Goal: Task Accomplishment & Management: Manage account settings

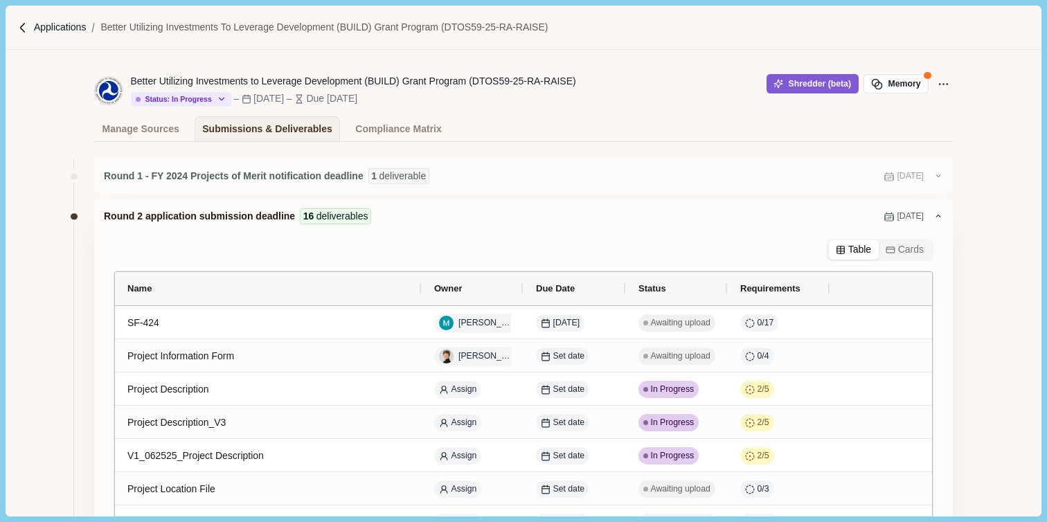
click at [48, 28] on p "Applications" at bounding box center [60, 27] width 53 height 15
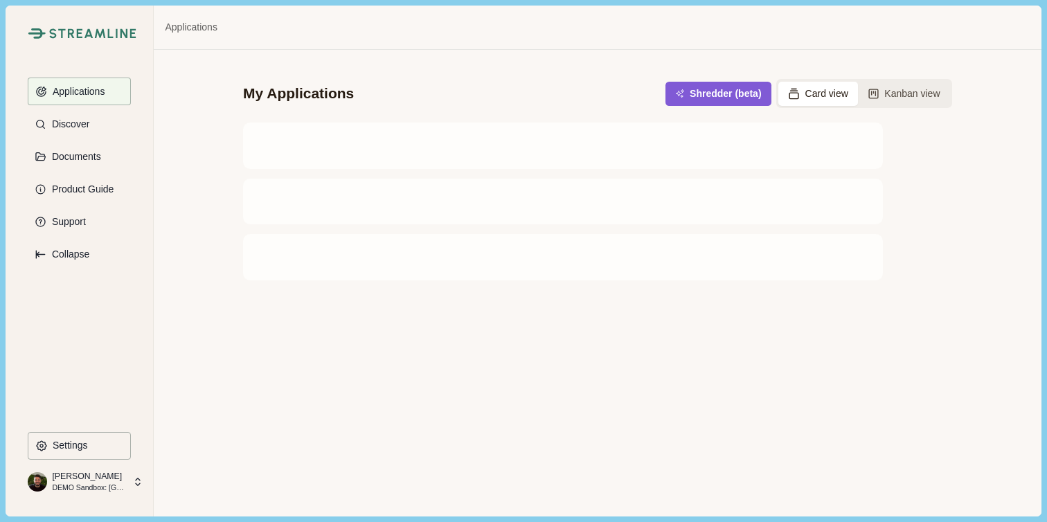
click at [102, 478] on p "[PERSON_NAME]" at bounding box center [88, 476] width 73 height 12
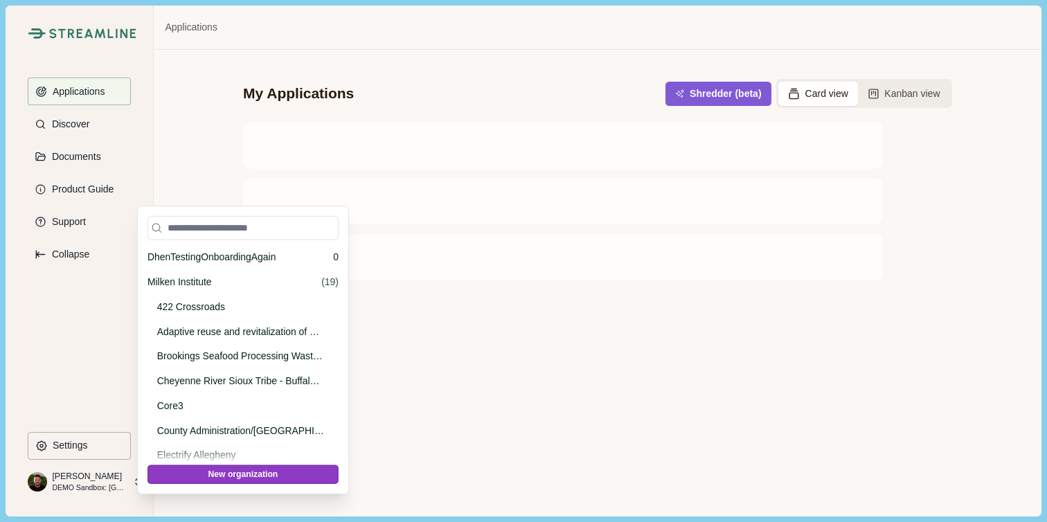
scroll to position [16042, 0]
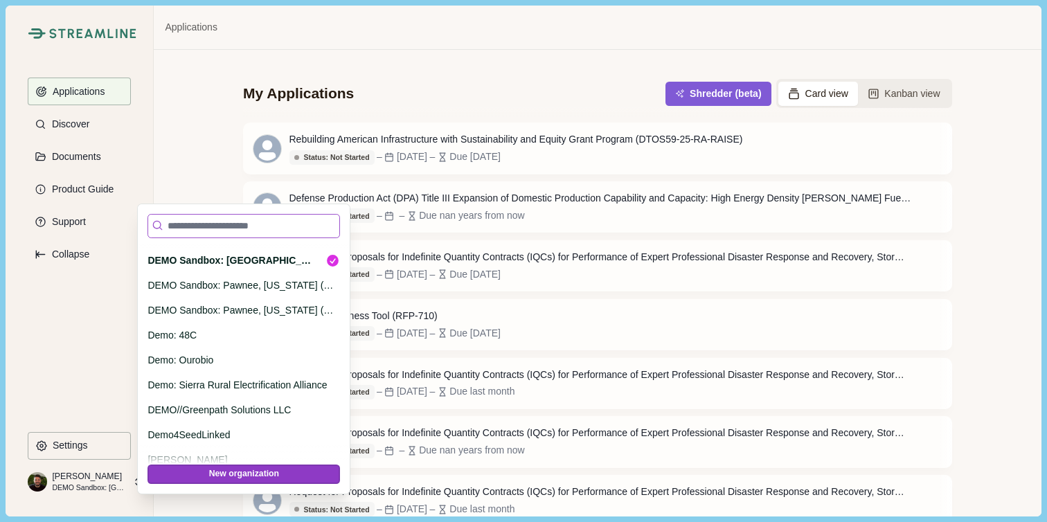
click at [214, 226] on input at bounding box center [243, 226] width 192 height 24
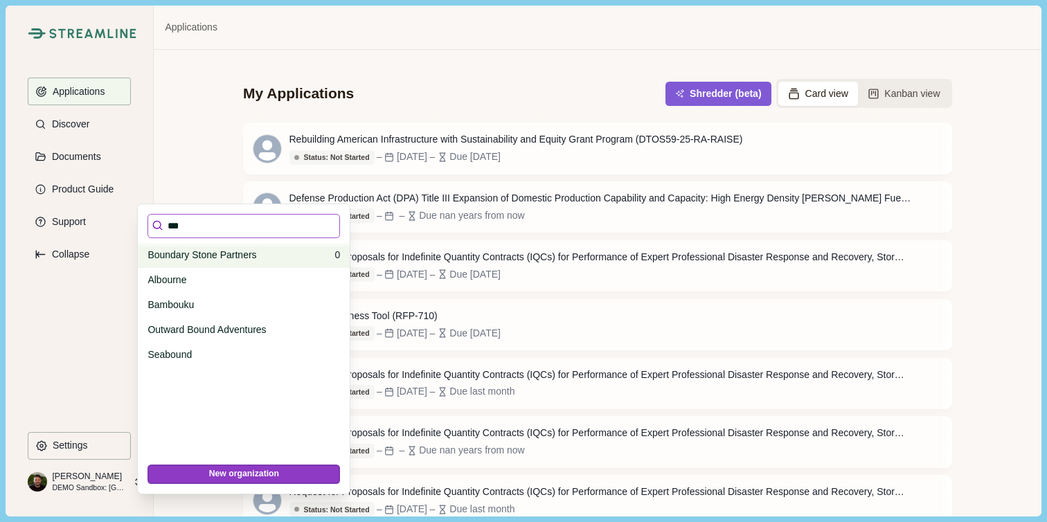
type input "***"
click at [228, 251] on p "Boundary Stone Partners" at bounding box center [238, 255] width 182 height 15
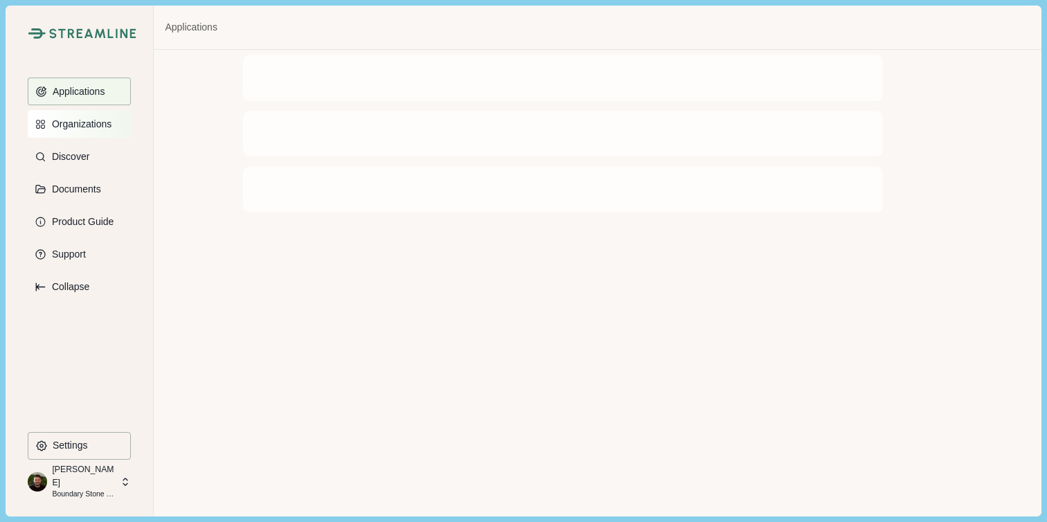
click at [69, 123] on p "Organizations" at bounding box center [79, 124] width 64 height 12
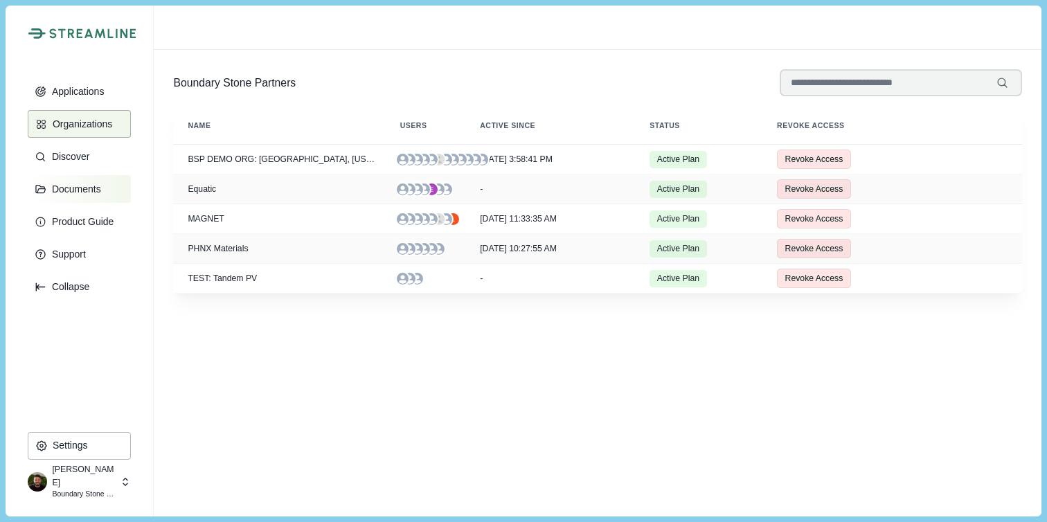
click at [70, 187] on p "Documents" at bounding box center [74, 189] width 54 height 12
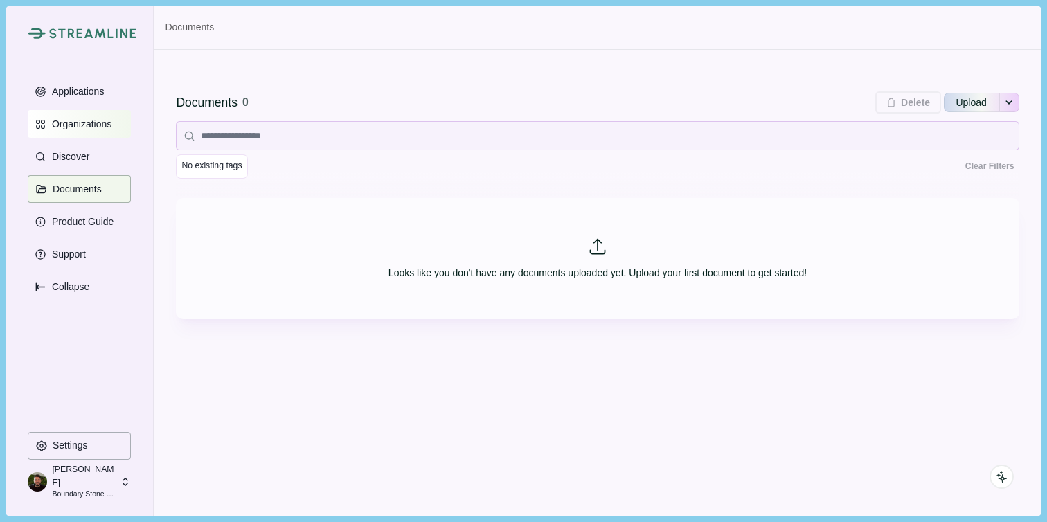
click at [73, 130] on button "Organizations" at bounding box center [79, 124] width 103 height 28
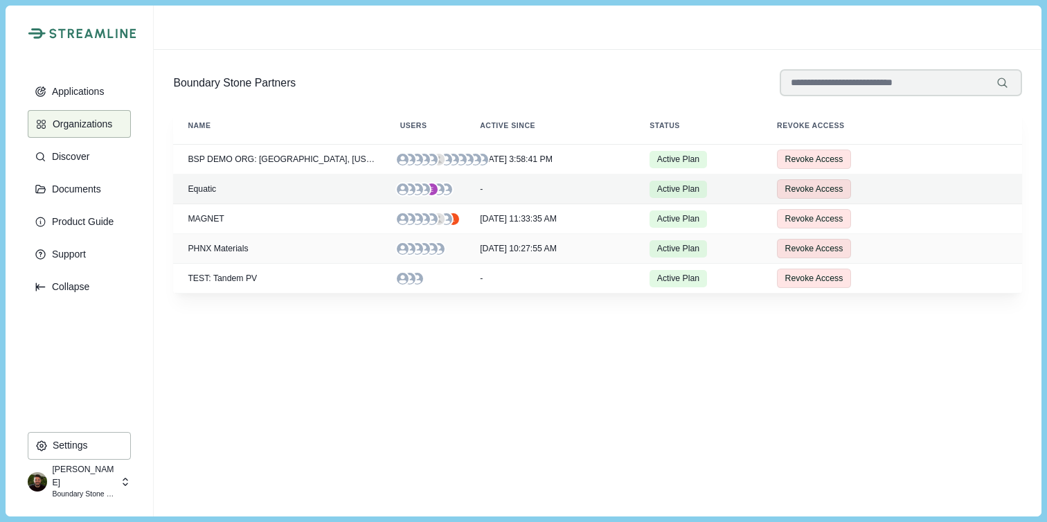
click at [201, 191] on div "Equatic" at bounding box center [279, 189] width 192 height 10
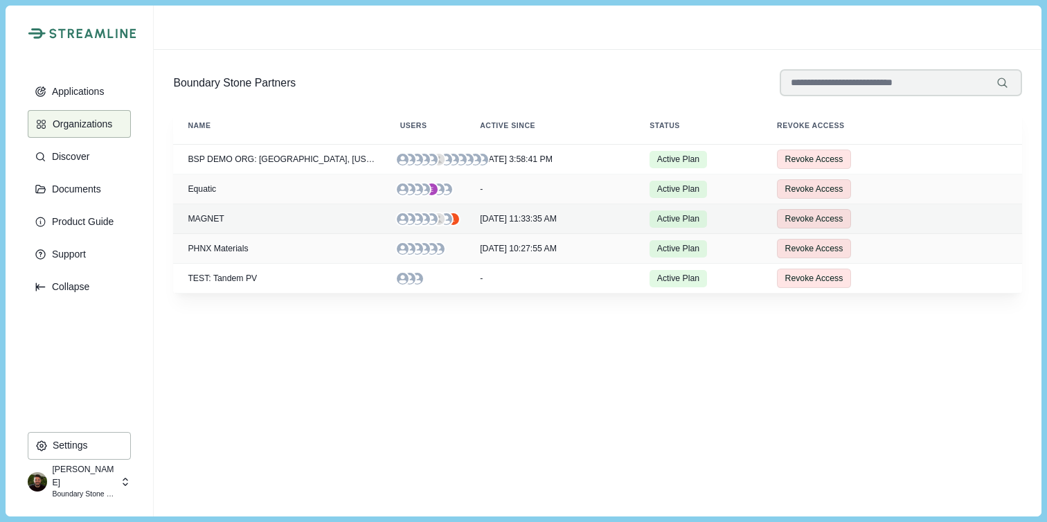
click at [206, 224] on td "MAGNET" at bounding box center [279, 219] width 212 height 30
click at [681, 217] on div "Active Plan" at bounding box center [677, 218] width 57 height 17
click at [202, 218] on div "MAGNET" at bounding box center [279, 219] width 192 height 10
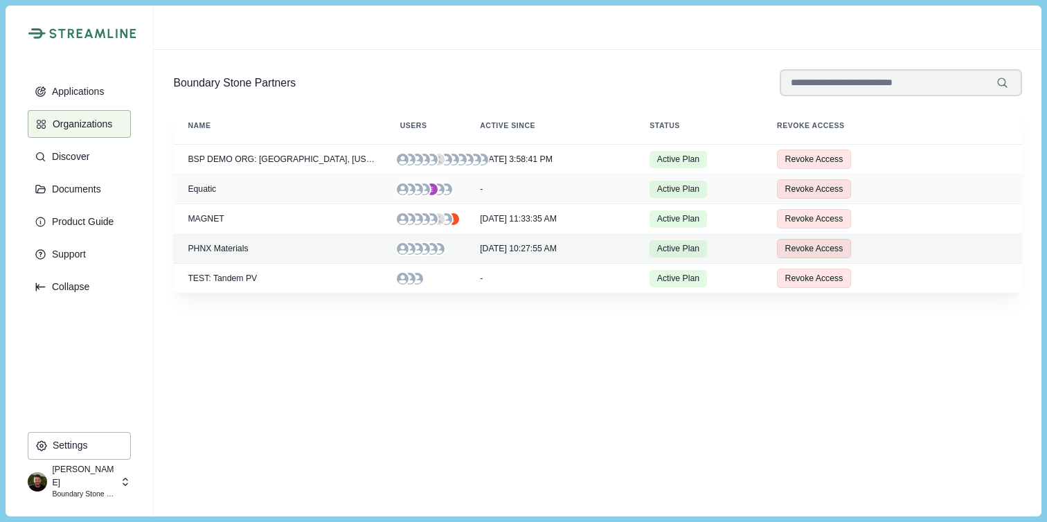
click at [215, 255] on td "PHNX Materials" at bounding box center [279, 249] width 212 height 30
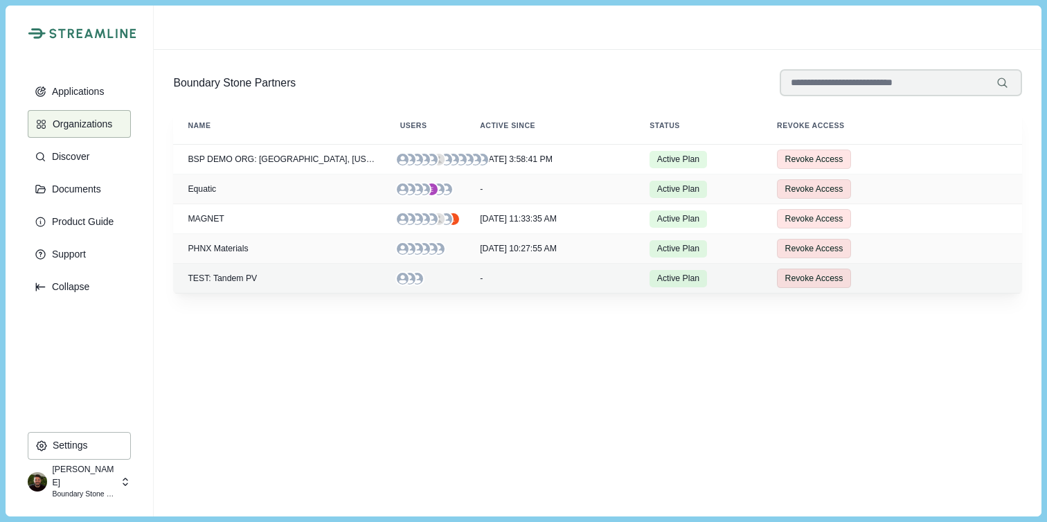
click at [217, 276] on div "TEST: Tandem PV" at bounding box center [279, 278] width 192 height 10
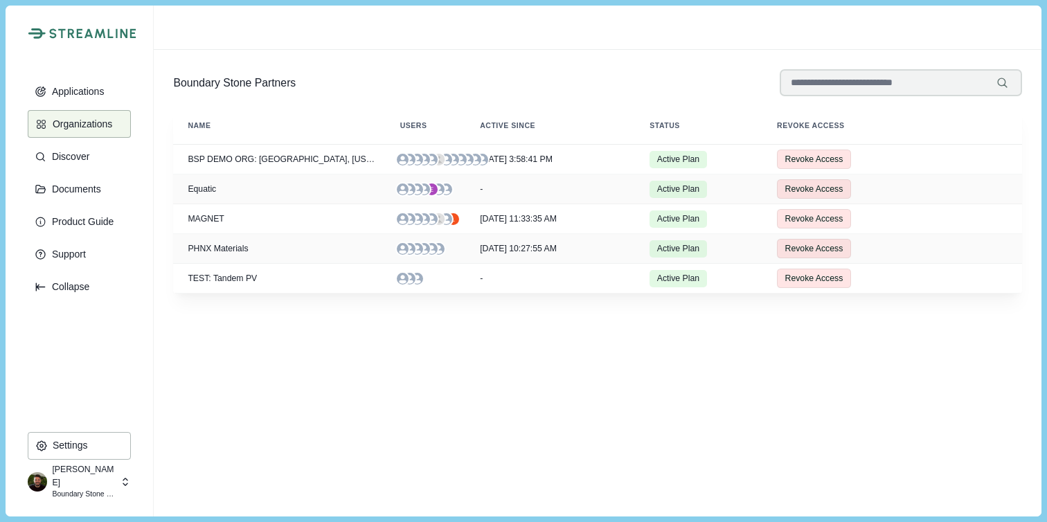
click at [115, 480] on p "[PERSON_NAME]" at bounding box center [84, 476] width 64 height 26
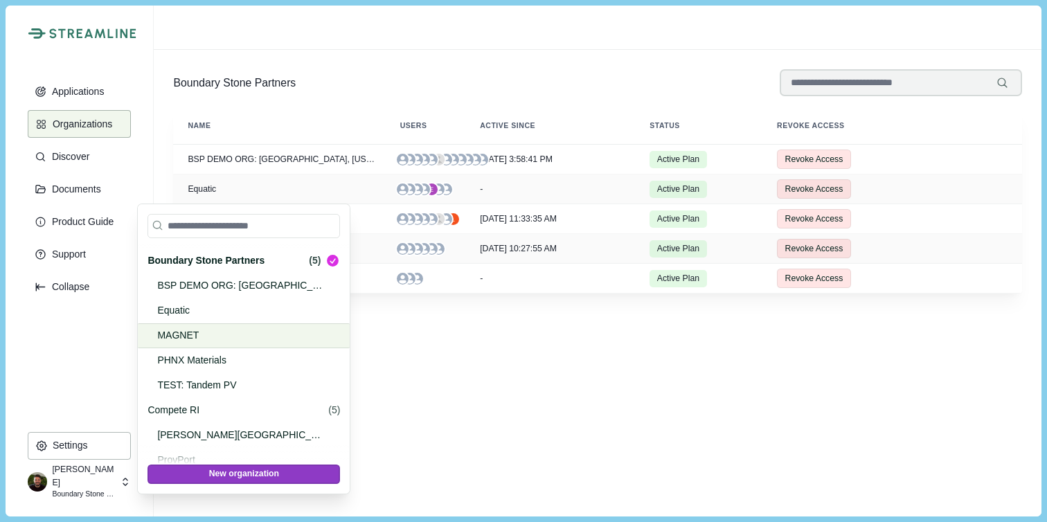
click at [193, 334] on p "MAGNET" at bounding box center [241, 335] width 168 height 15
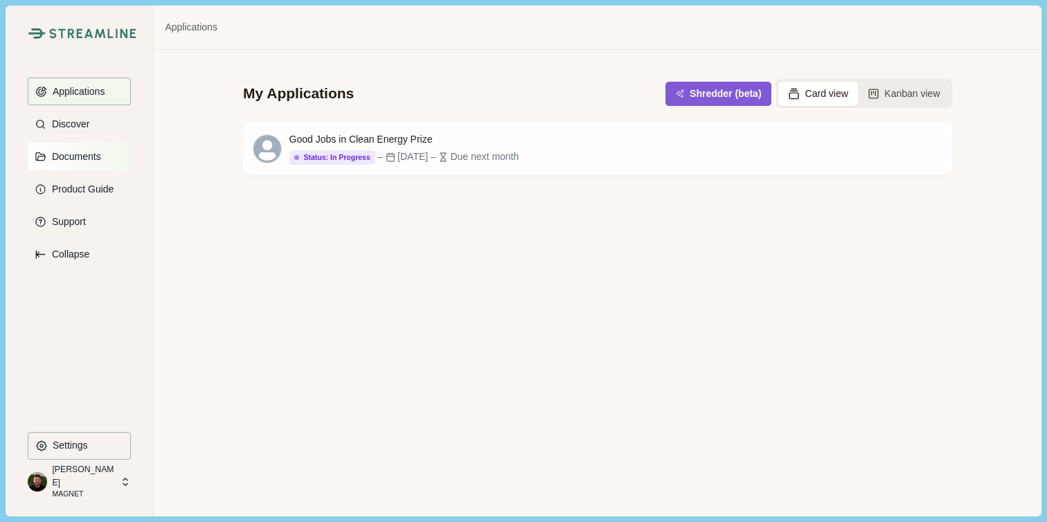
click at [64, 156] on p "Documents" at bounding box center [74, 157] width 54 height 12
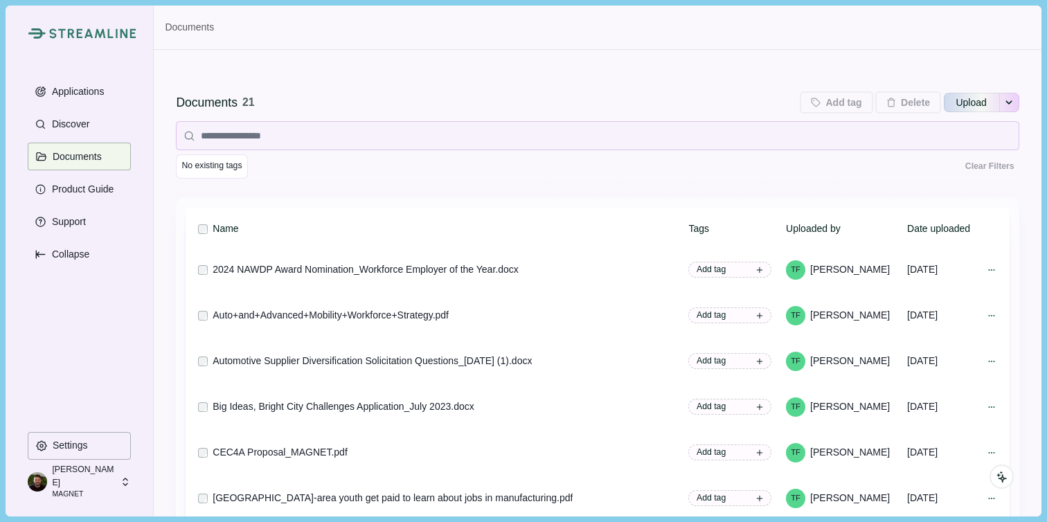
click at [82, 478] on p "[PERSON_NAME]" at bounding box center [84, 476] width 64 height 26
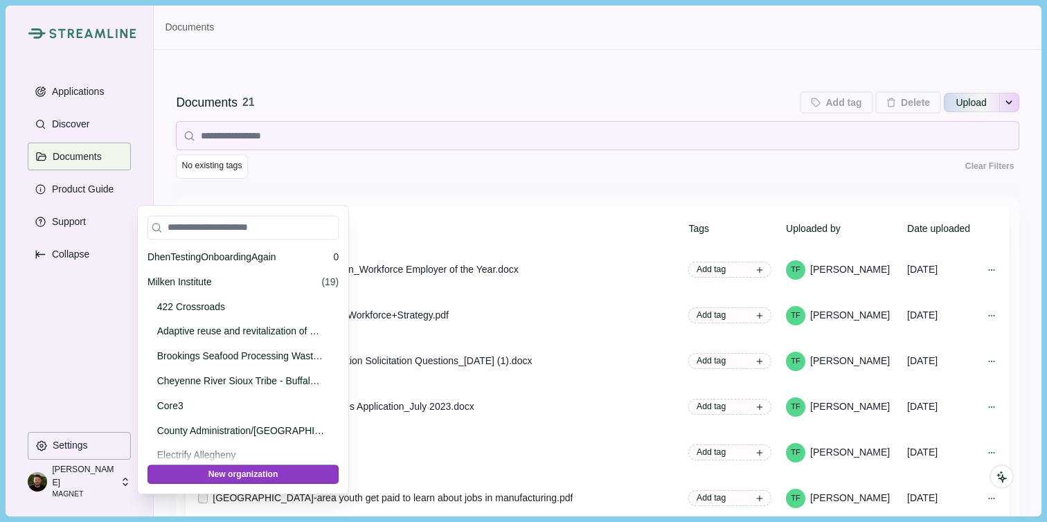
scroll to position [593, 0]
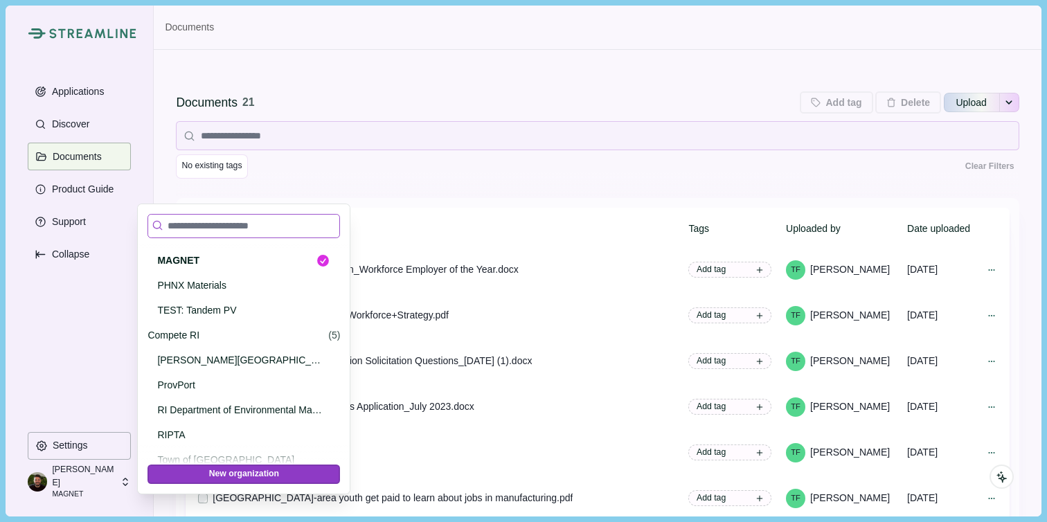
click at [187, 230] on input at bounding box center [243, 226] width 192 height 24
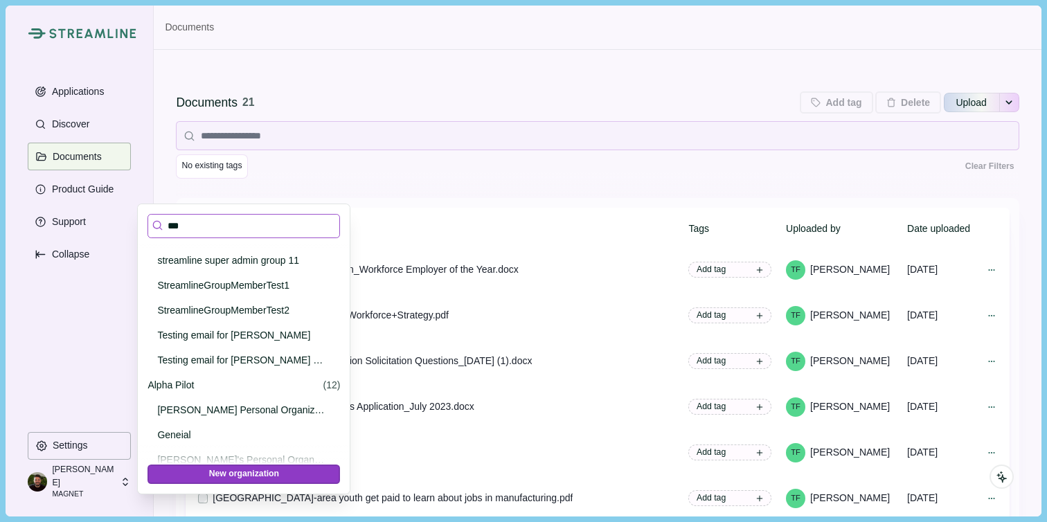
scroll to position [0, 0]
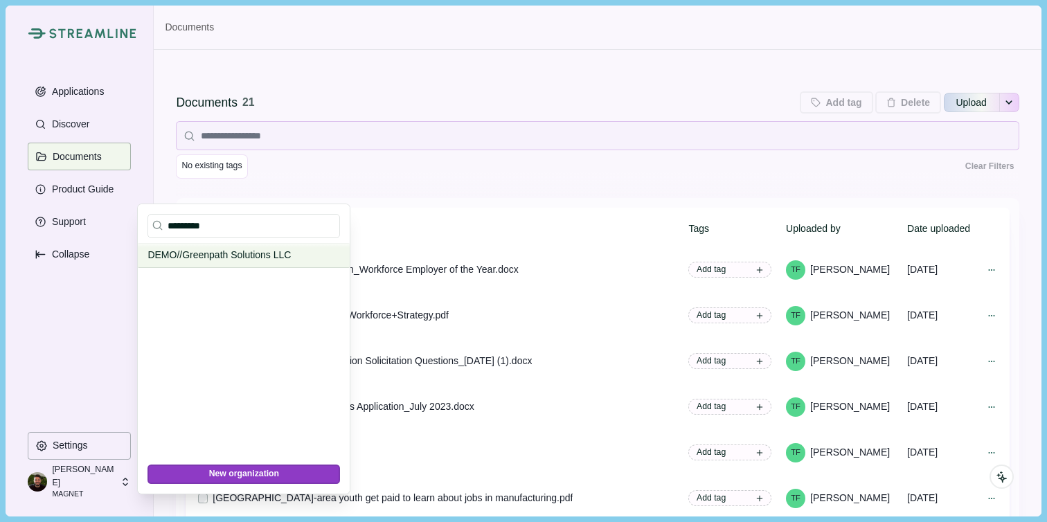
click at [199, 258] on p "DEMO//Greenpath Solutions LLC" at bounding box center [241, 255] width 188 height 15
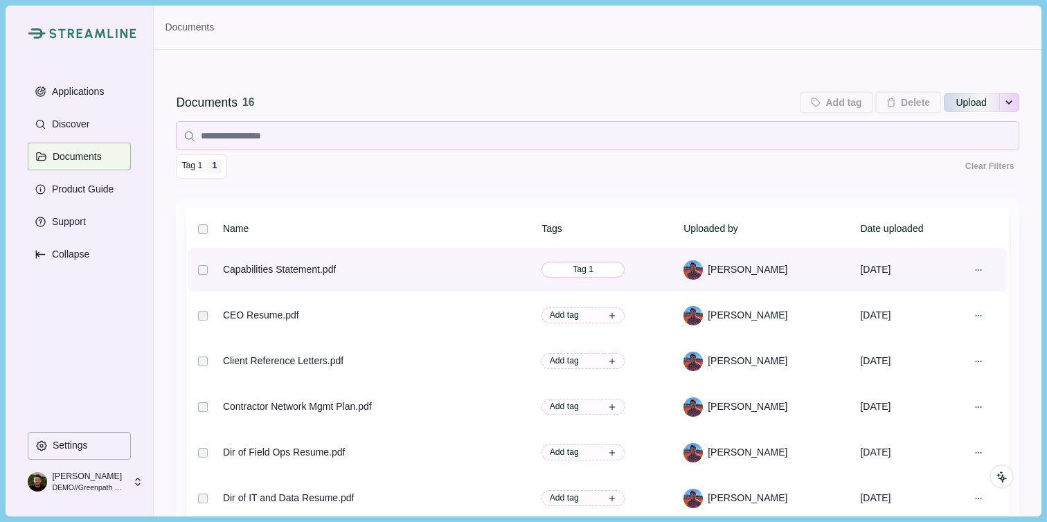
click at [622, 271] on span "Tag 1" at bounding box center [582, 270] width 83 height 16
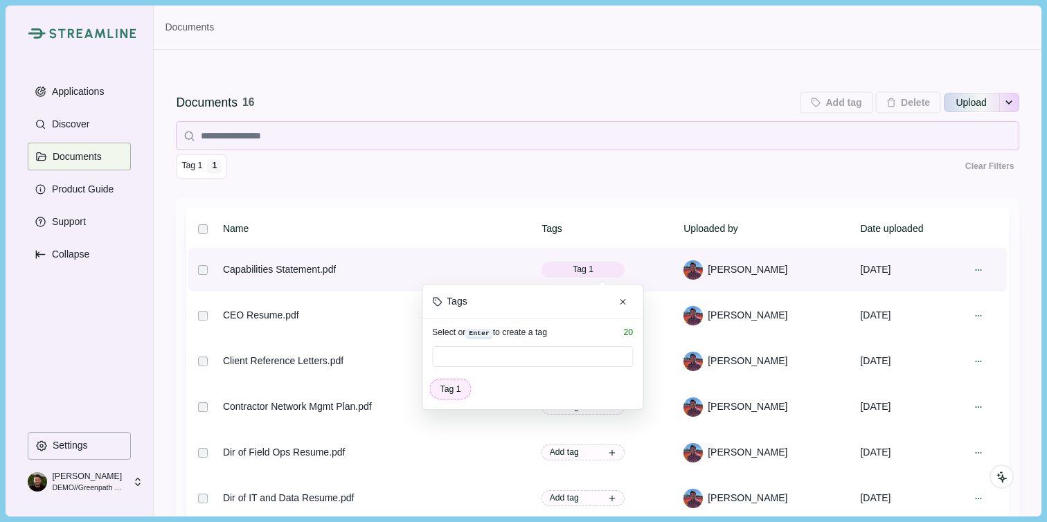
click at [453, 397] on span "Tag 1" at bounding box center [451, 389] width 42 height 21
click at [476, 359] on input at bounding box center [532, 356] width 201 height 21
type input "**********"
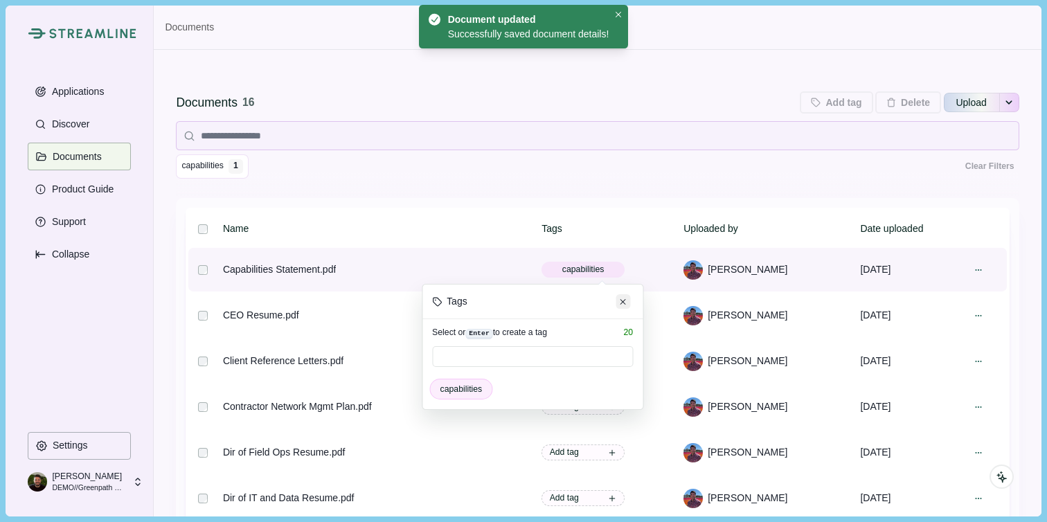
click at [624, 303] on icon "Close" at bounding box center [623, 302] width 6 height 6
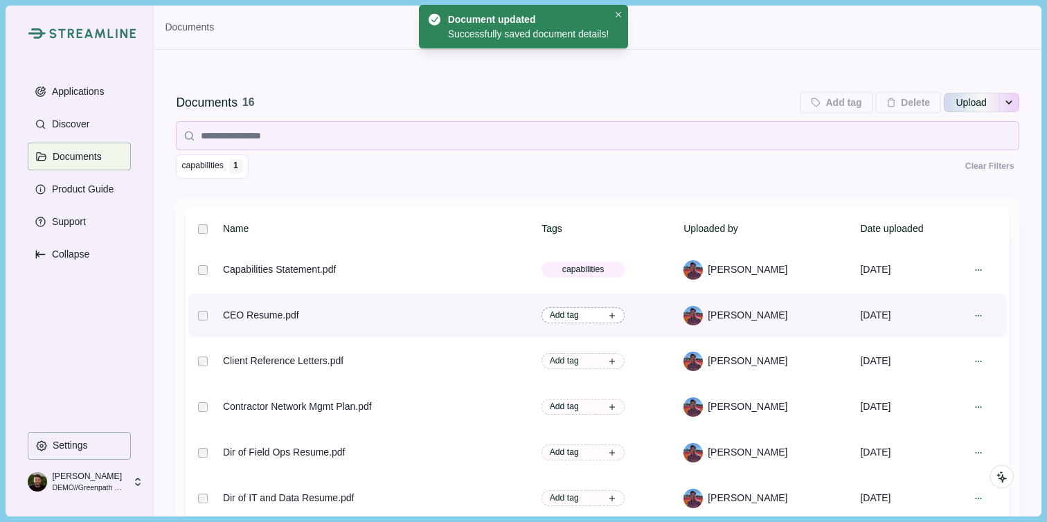
click at [608, 318] on span "Add tag" at bounding box center [582, 315] width 83 height 16
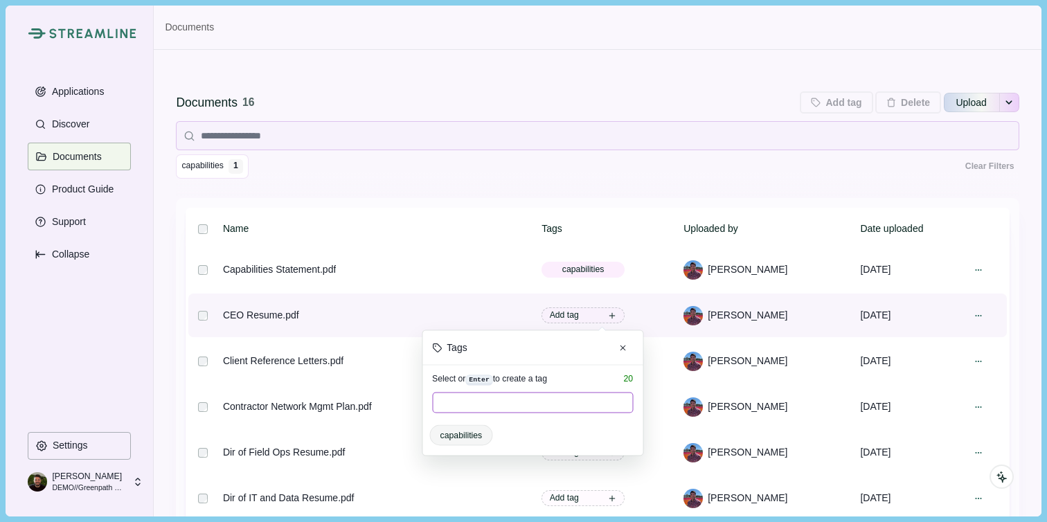
click at [523, 403] on input at bounding box center [532, 402] width 201 height 21
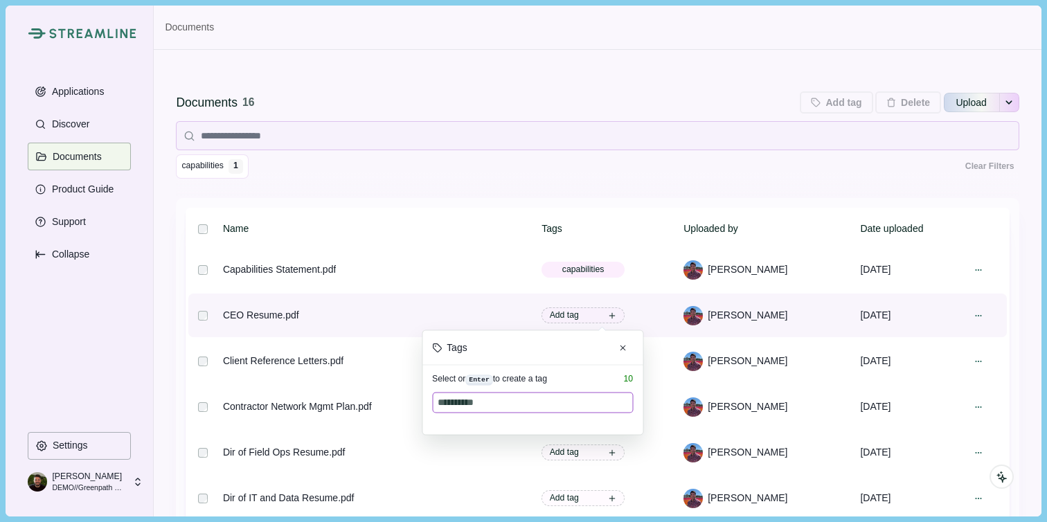
type input "**********"
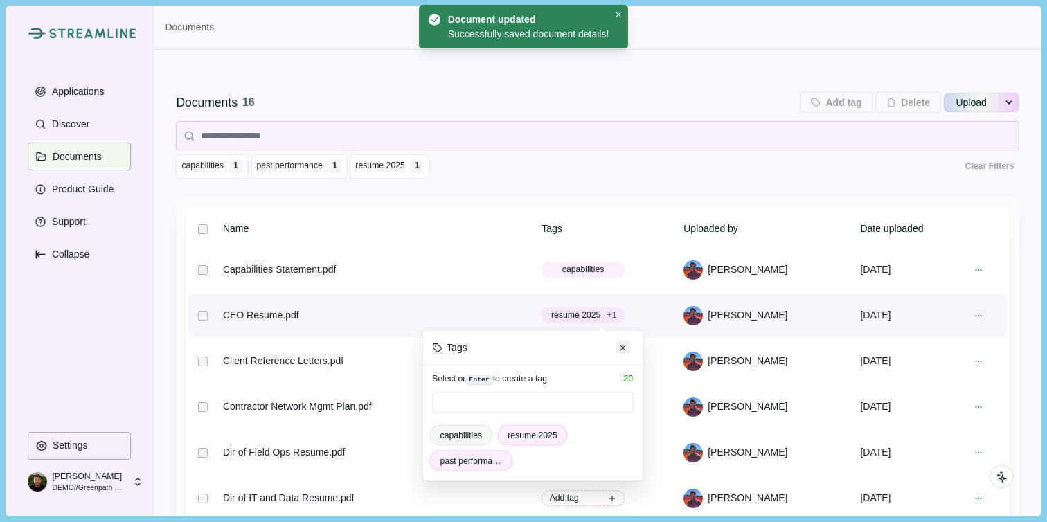
click at [620, 345] on icon "Close" at bounding box center [623, 348] width 6 height 6
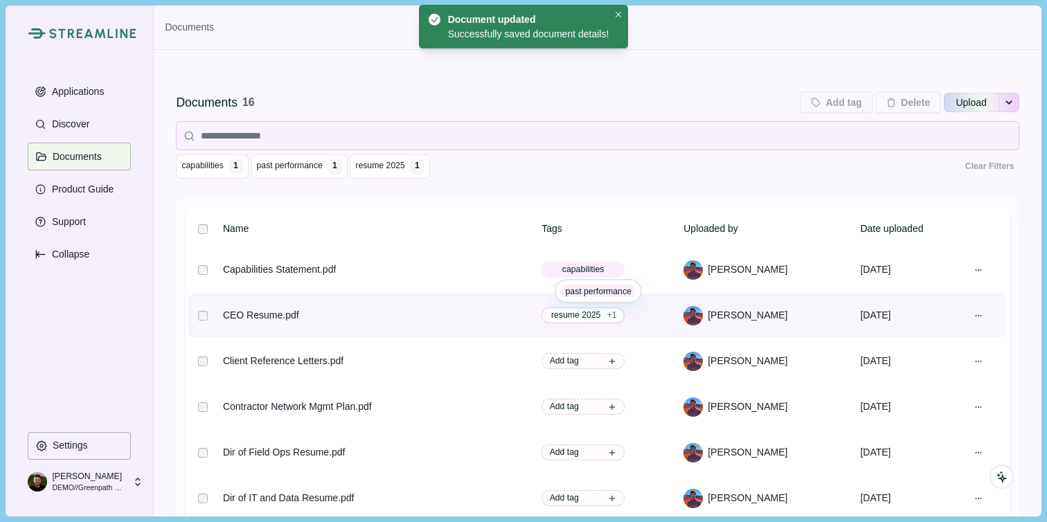
click at [602, 313] on span "resume 2025" at bounding box center [576, 315] width 53 height 12
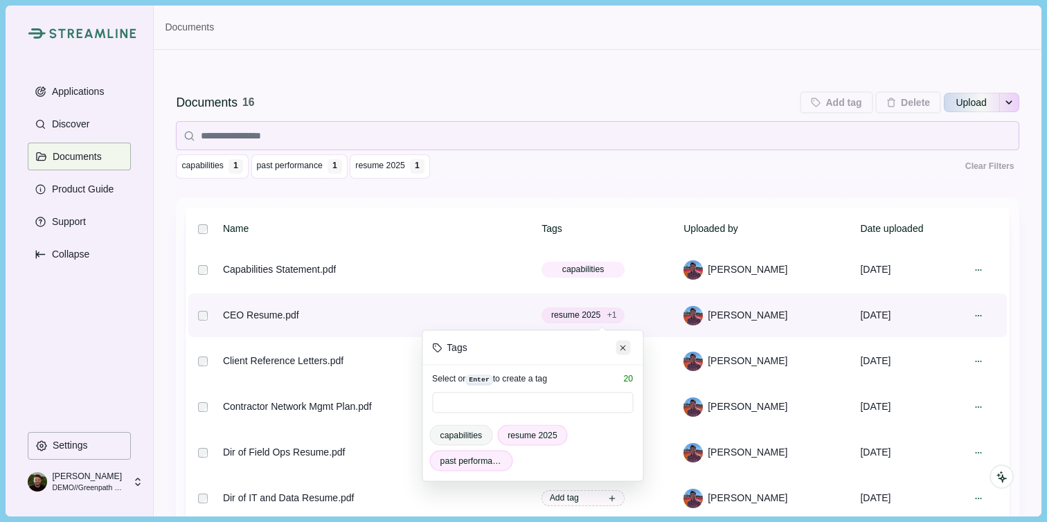
click at [621, 346] on icon "Close" at bounding box center [623, 348] width 6 height 6
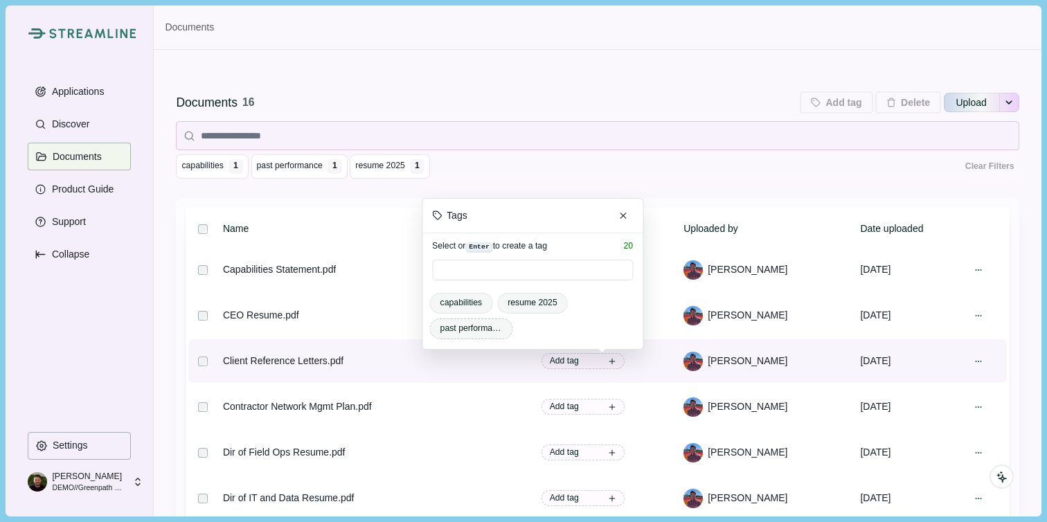
click at [471, 329] on span "past performance" at bounding box center [471, 328] width 62 height 12
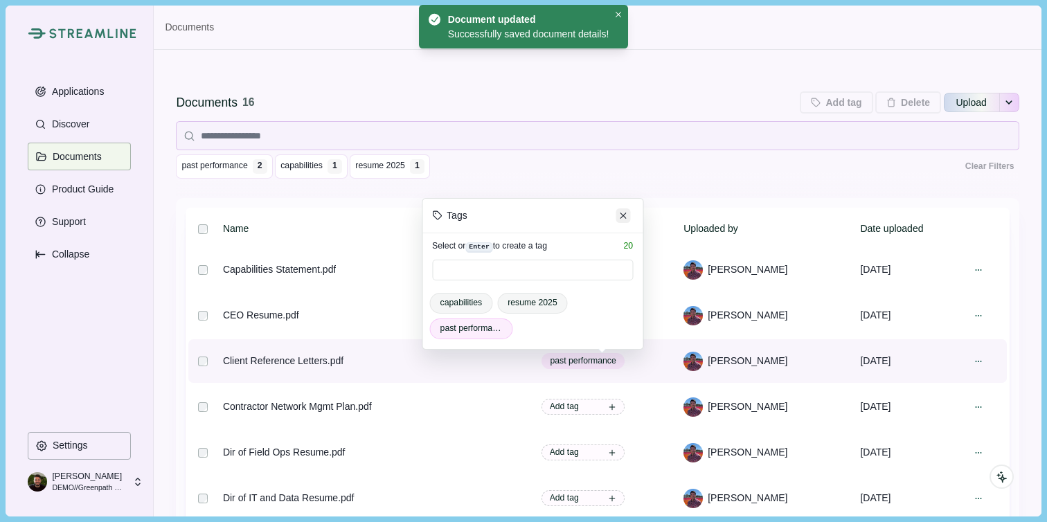
click at [624, 210] on button "Close" at bounding box center [623, 215] width 15 height 15
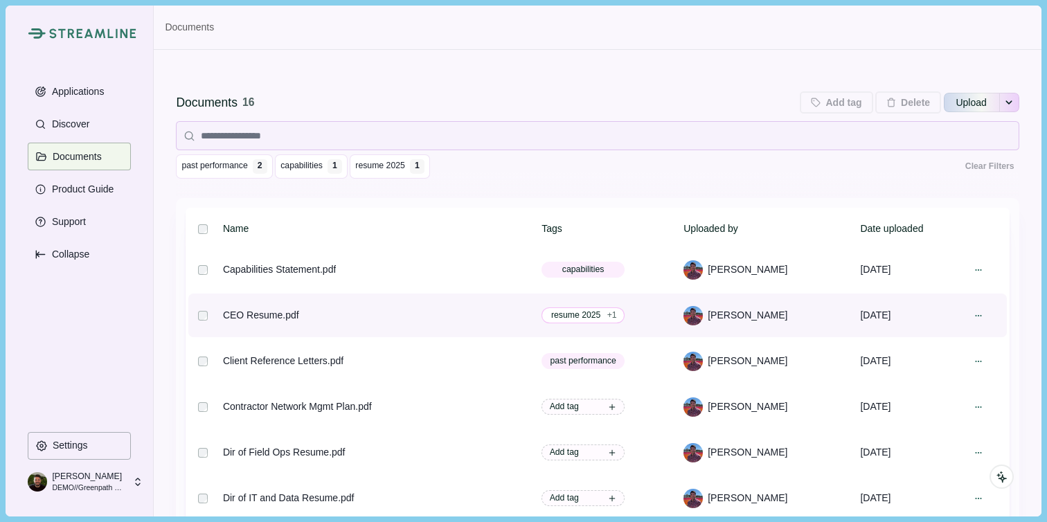
click at [593, 318] on span "resume 2025" at bounding box center [576, 315] width 53 height 12
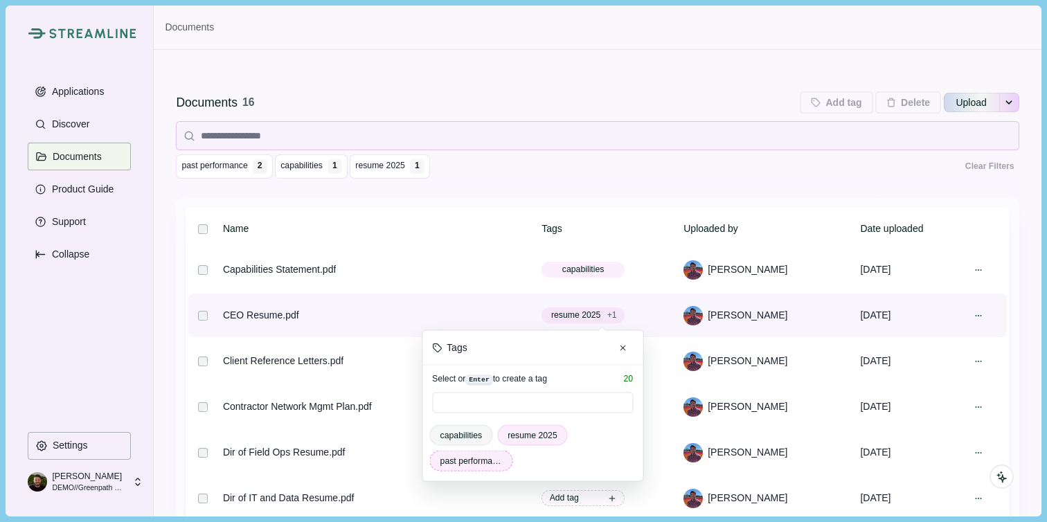
click at [484, 466] on span "past performance" at bounding box center [471, 461] width 62 height 12
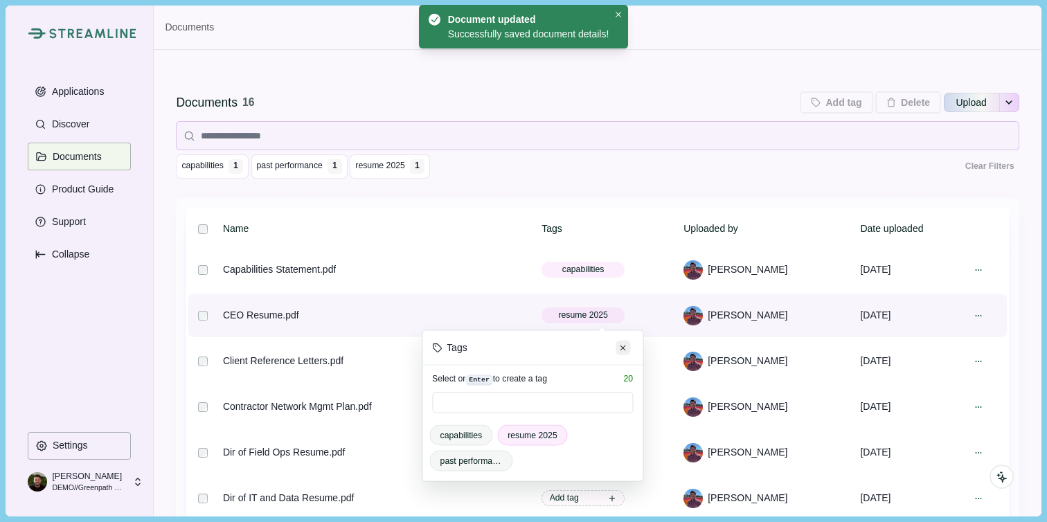
click at [622, 345] on icon "Close" at bounding box center [623, 348] width 6 height 6
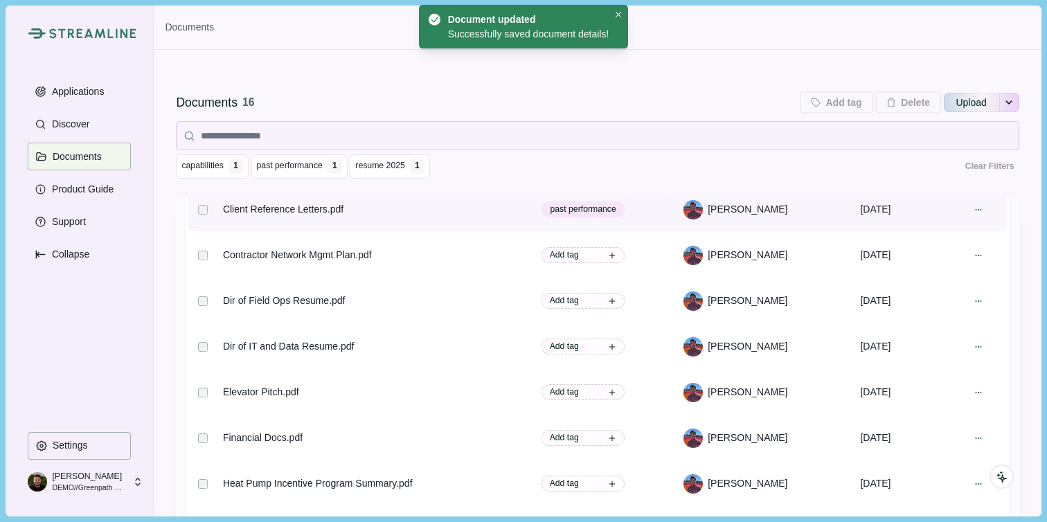
scroll to position [152, 0]
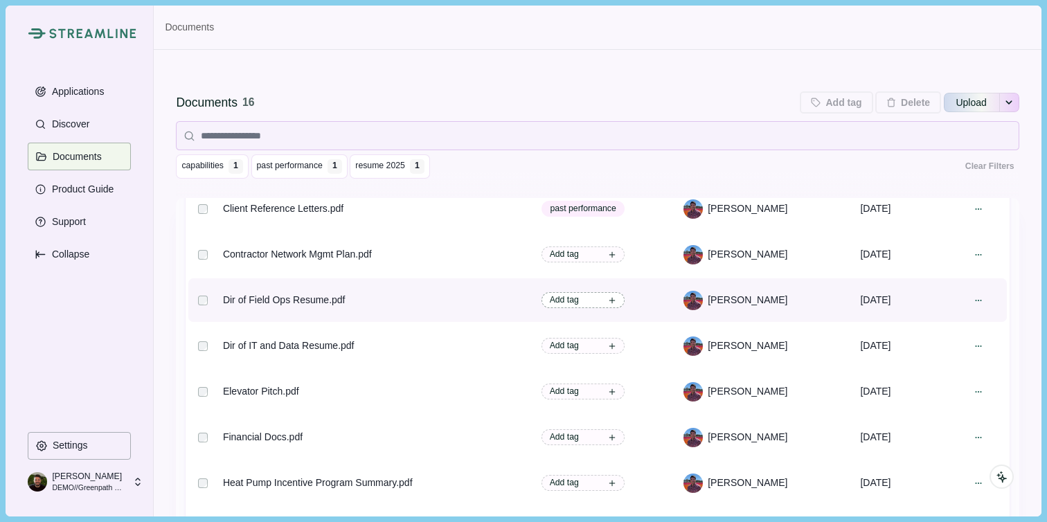
click at [604, 306] on span "Add tag" at bounding box center [582, 300] width 83 height 16
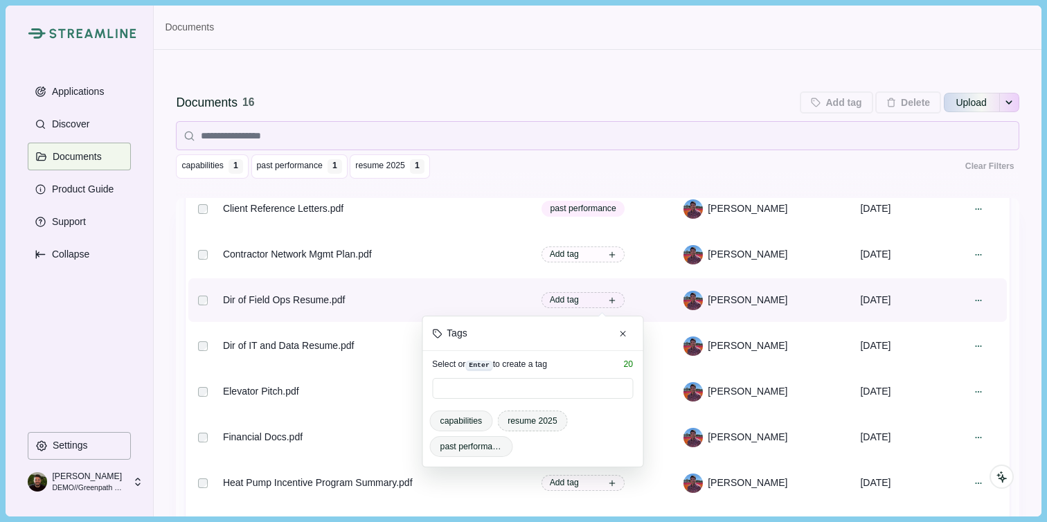
click at [539, 425] on span "resume 2025" at bounding box center [532, 421] width 50 height 12
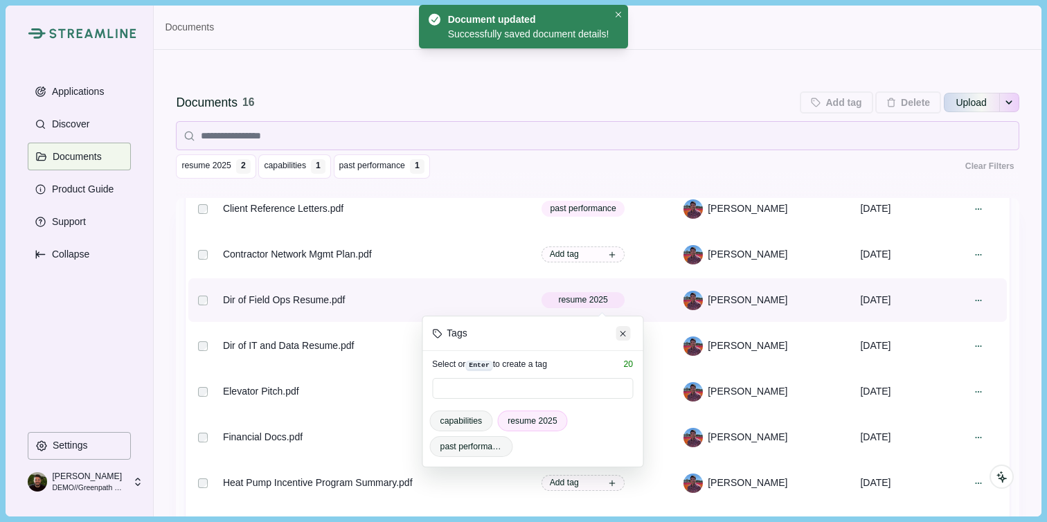
click at [624, 334] on icon "Close" at bounding box center [623, 334] width 6 height 6
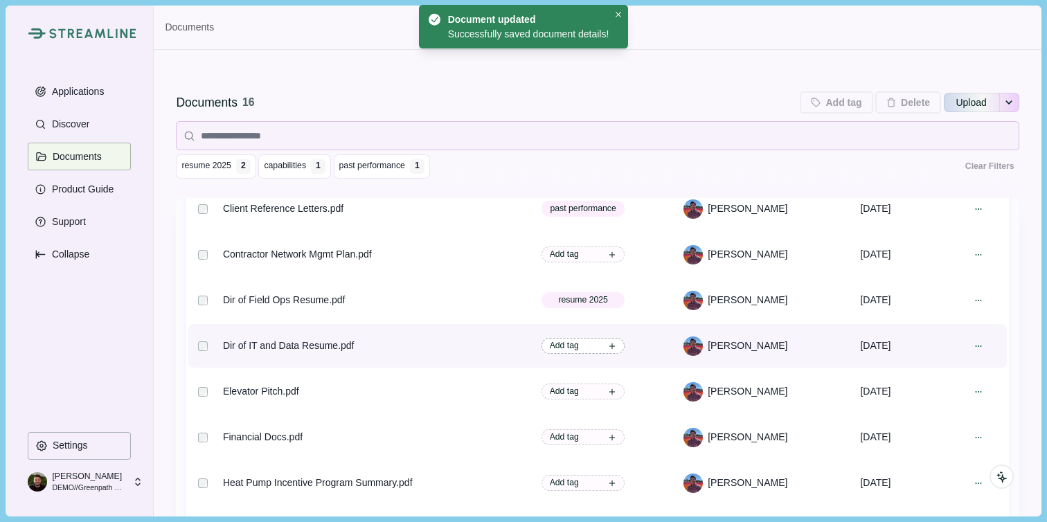
click at [579, 352] on span "Add tag" at bounding box center [564, 345] width 29 height 12
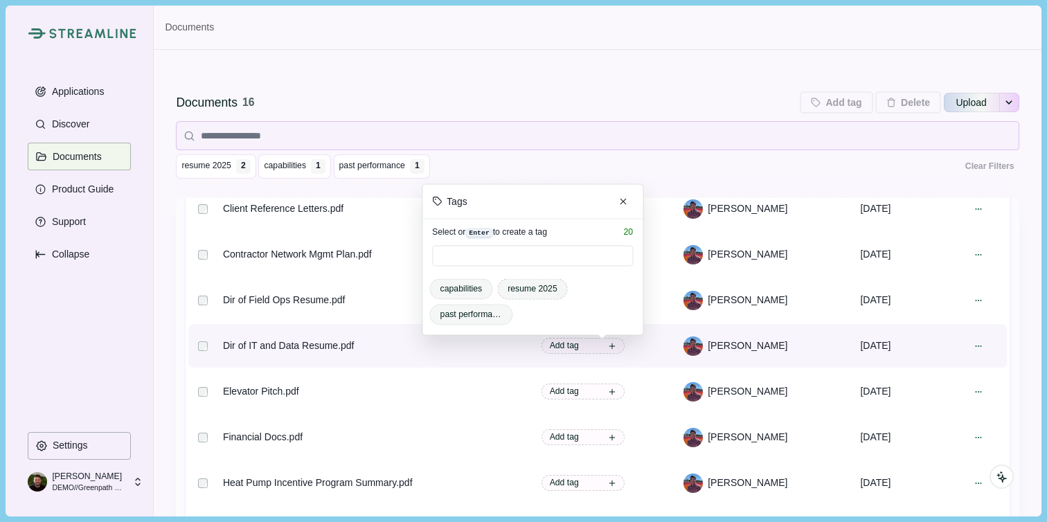
click at [546, 296] on span "resume 2025" at bounding box center [532, 288] width 71 height 21
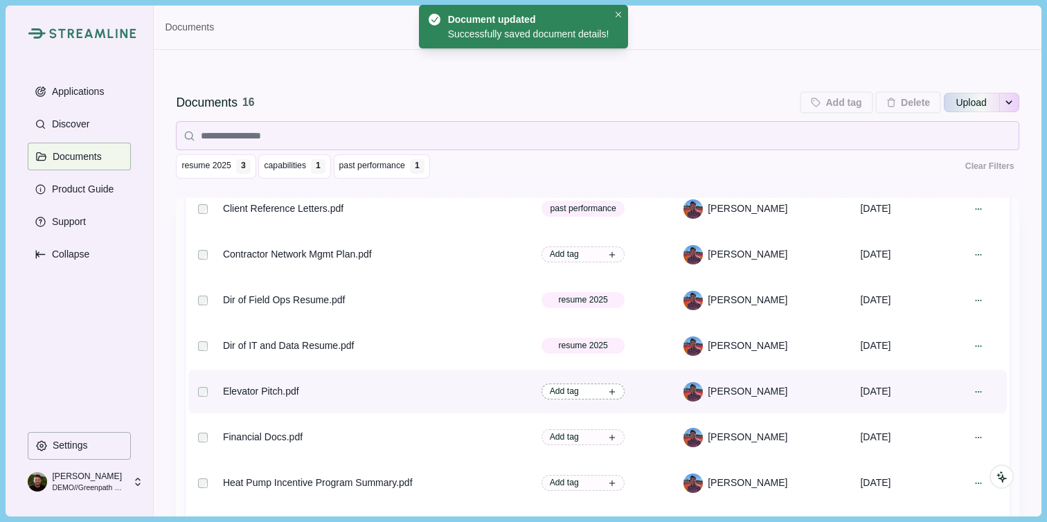
click at [622, 397] on span "Add tag" at bounding box center [582, 391] width 83 height 16
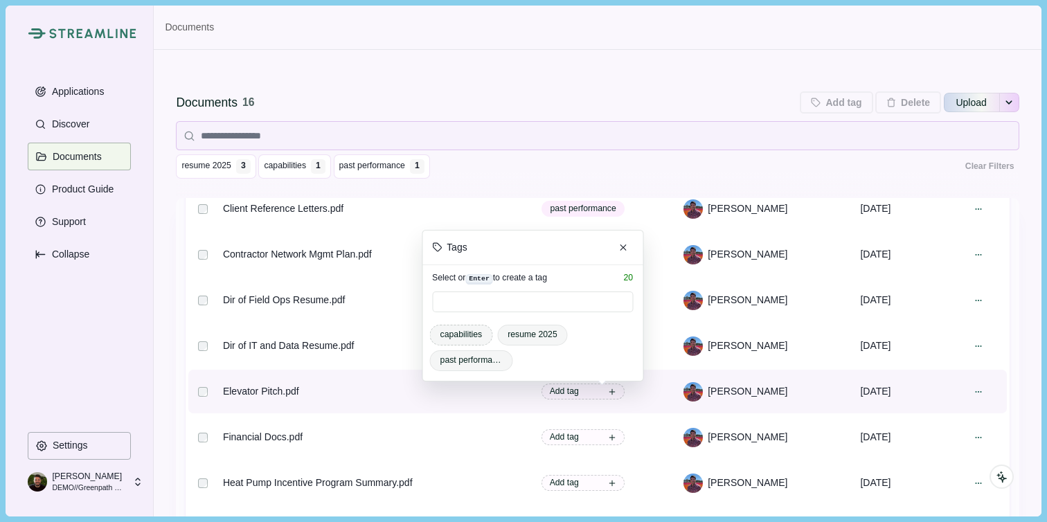
click at [462, 332] on span "capabilities" at bounding box center [461, 334] width 42 height 12
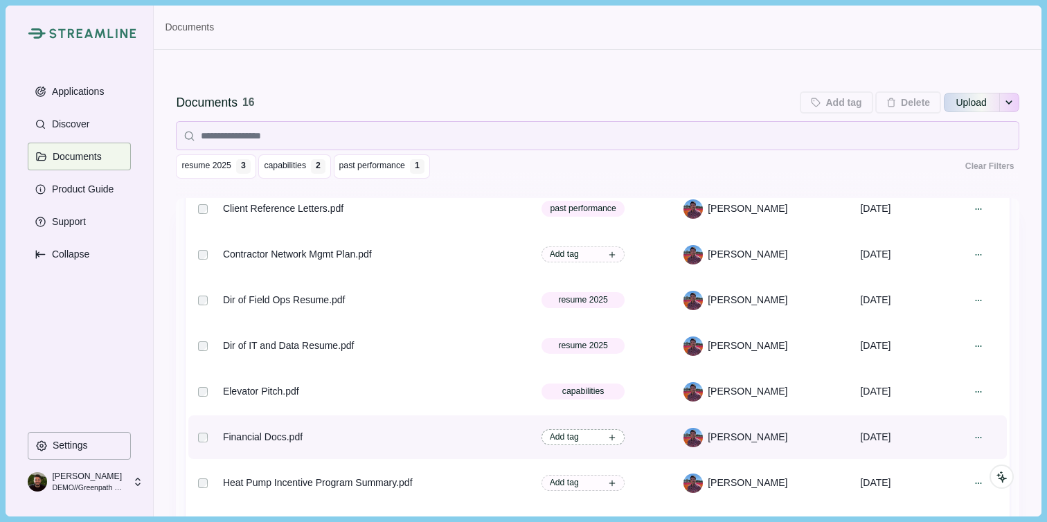
click at [600, 440] on span "Add tag" at bounding box center [582, 437] width 83 height 16
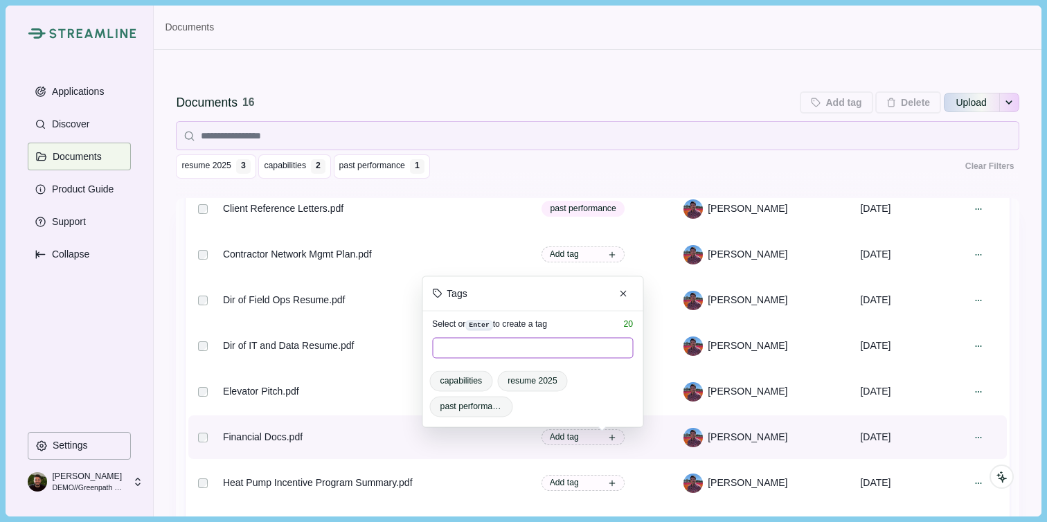
click at [462, 346] on input at bounding box center [532, 348] width 201 height 21
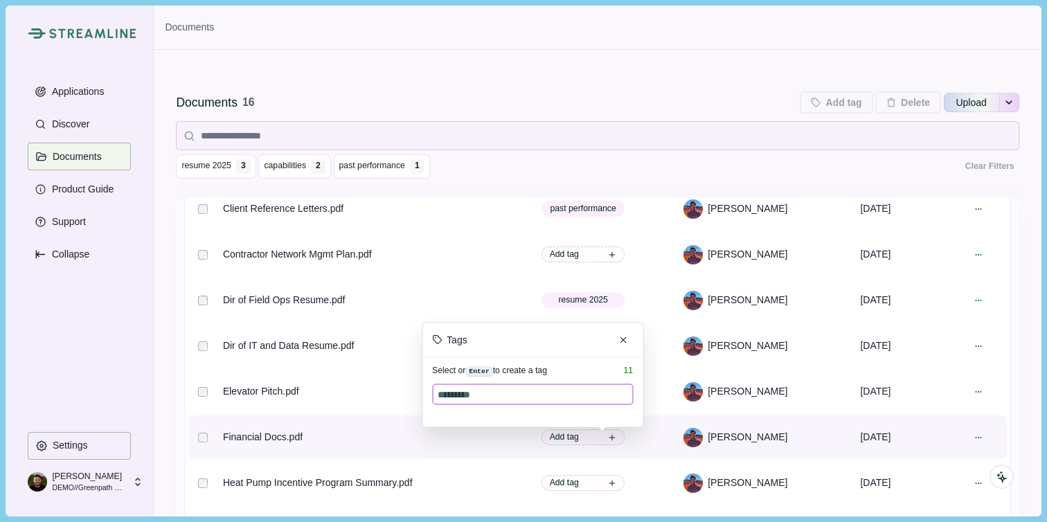
type input "**********"
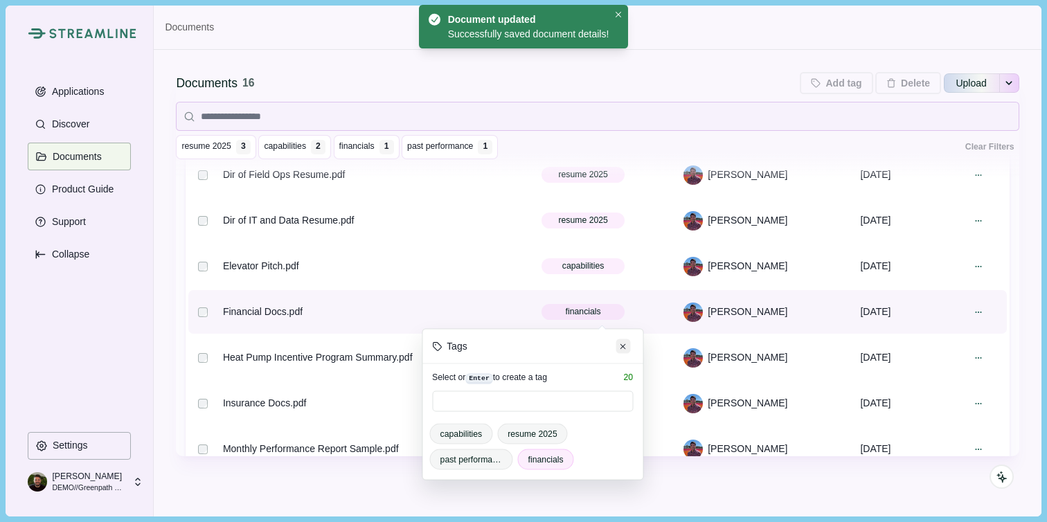
drag, startPoint x: 633, startPoint y: 350, endPoint x: 624, endPoint y: 349, distance: 9.0
click at [632, 350] on header "Tags" at bounding box center [532, 346] width 220 height 35
click at [623, 348] on icon "Close" at bounding box center [623, 346] width 6 height 6
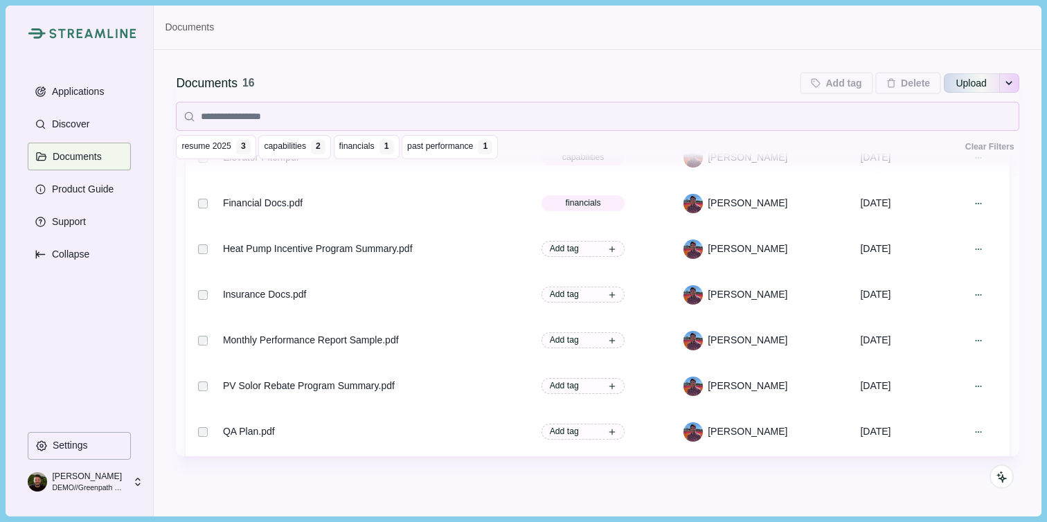
scroll to position [262, 0]
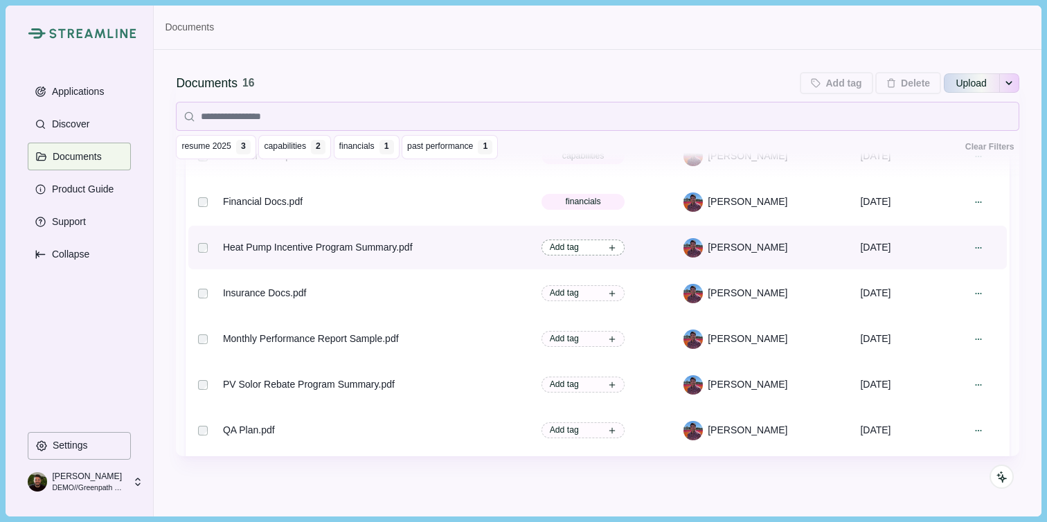
click at [579, 253] on span "Add tag" at bounding box center [564, 247] width 29 height 12
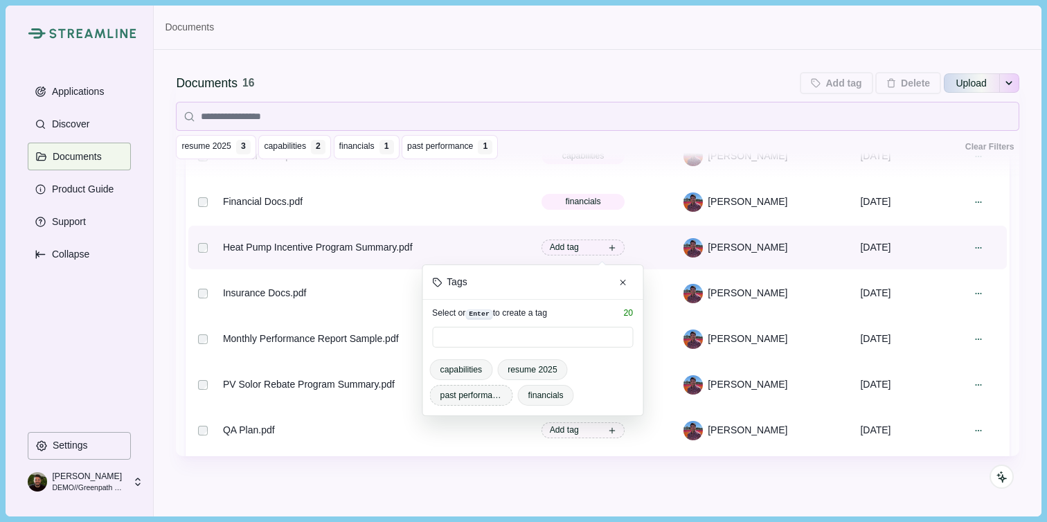
click at [476, 397] on span "past performance" at bounding box center [471, 395] width 62 height 12
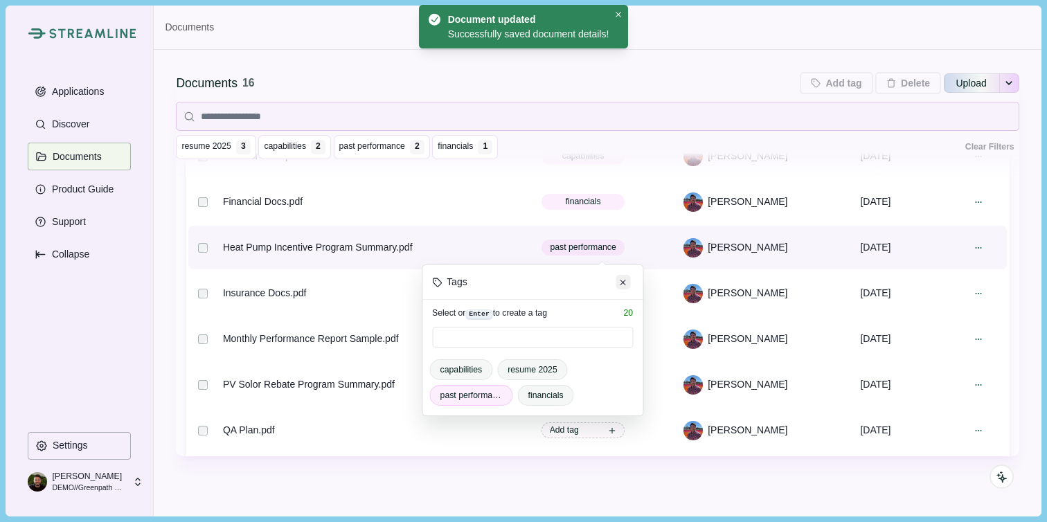
click at [617, 275] on button "Close" at bounding box center [623, 282] width 15 height 15
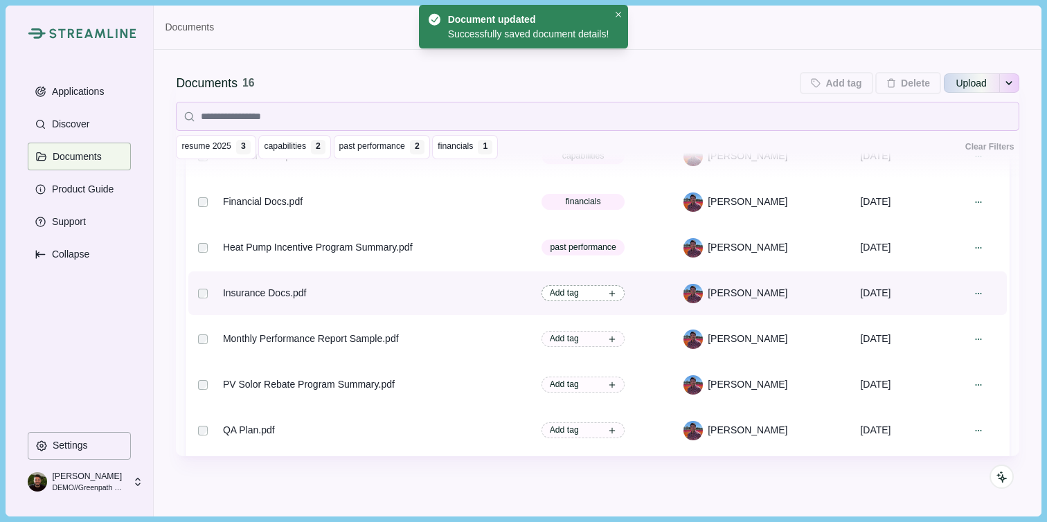
click at [604, 301] on span "Add tag" at bounding box center [582, 293] width 83 height 16
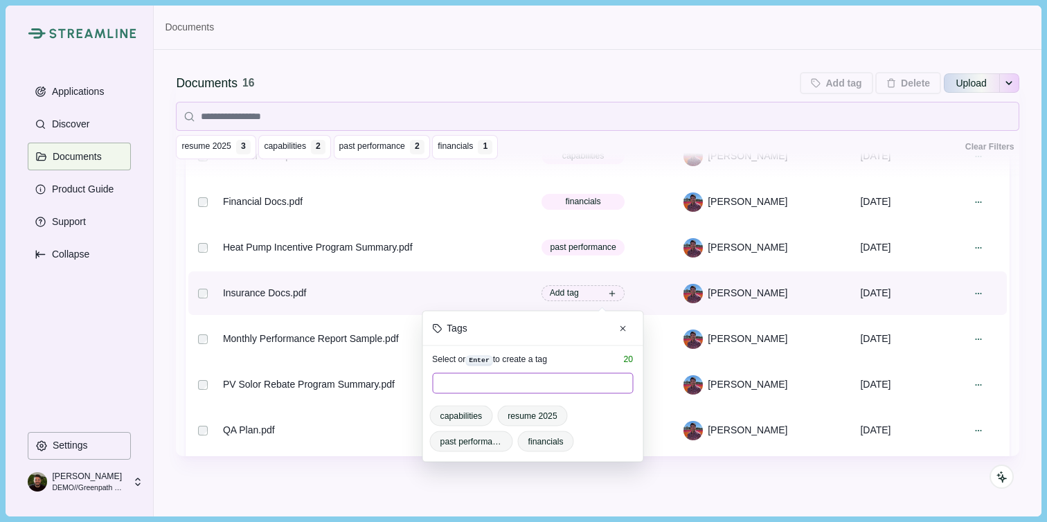
click at [512, 390] on input at bounding box center [532, 382] width 201 height 21
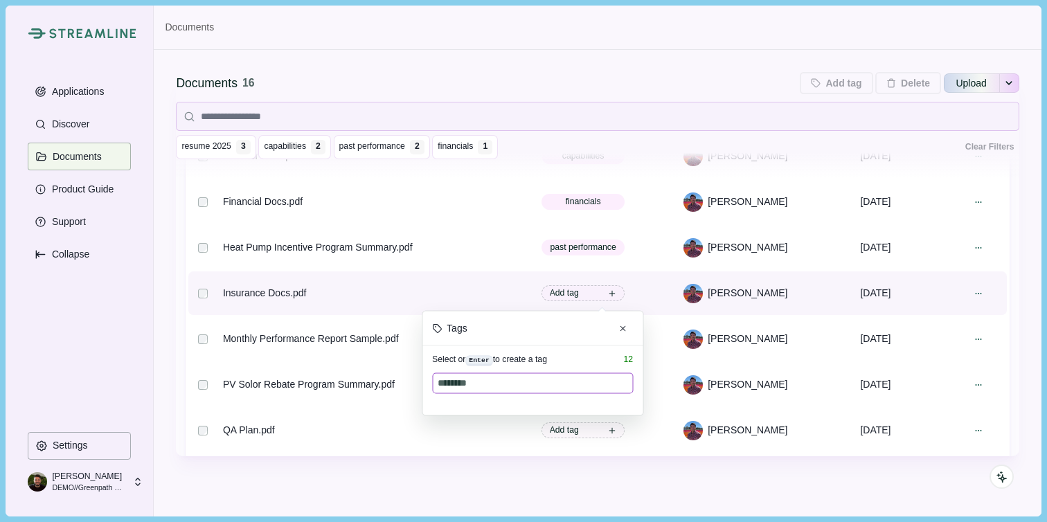
type input "*********"
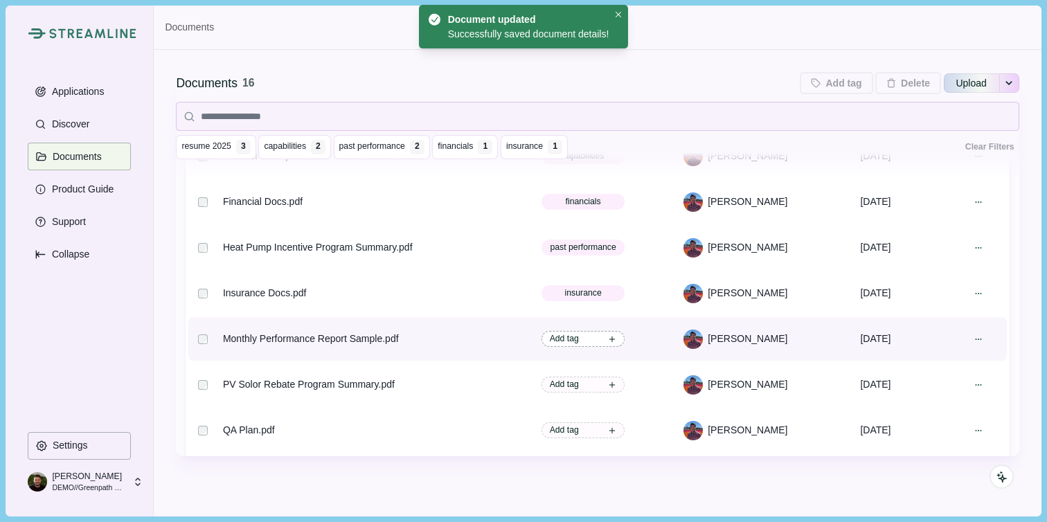
click at [579, 339] on span "Add tag" at bounding box center [564, 338] width 29 height 12
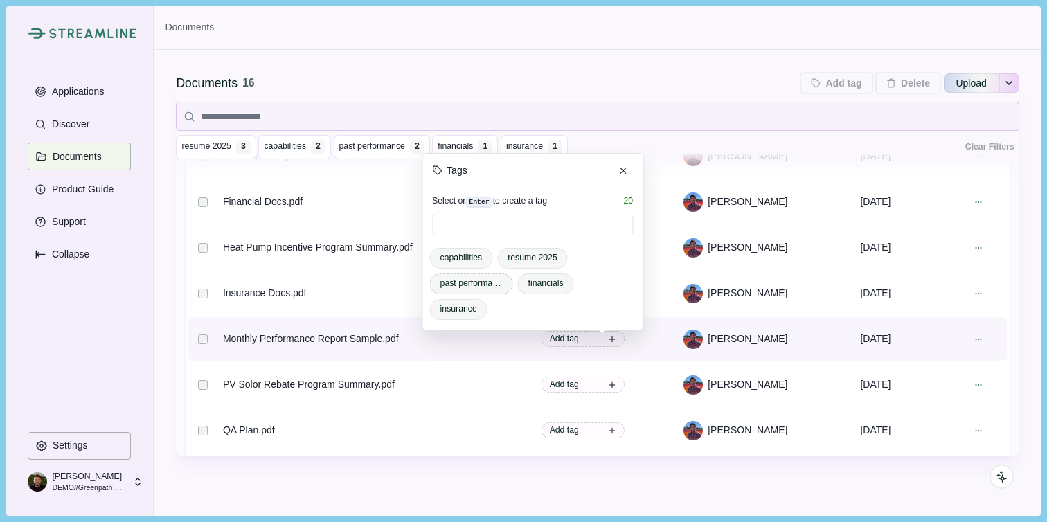
click at [470, 284] on span "past performance" at bounding box center [471, 283] width 62 height 12
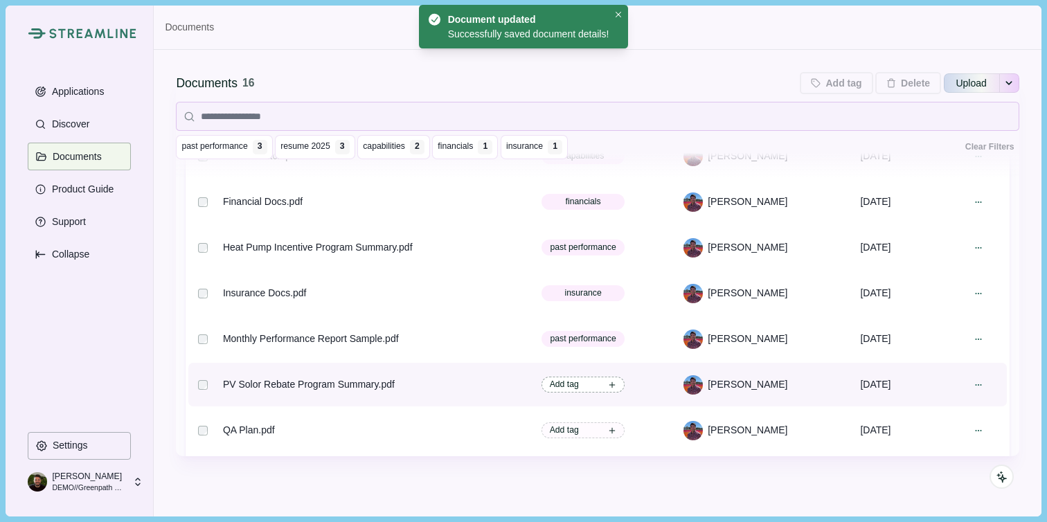
click at [579, 385] on span "Add tag" at bounding box center [564, 384] width 29 height 12
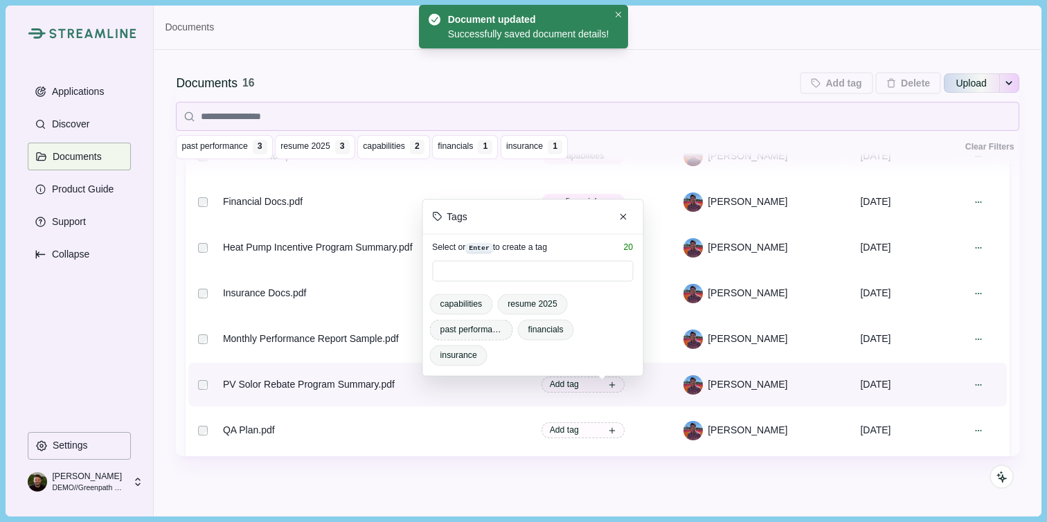
click at [473, 331] on span "past performance" at bounding box center [471, 329] width 62 height 12
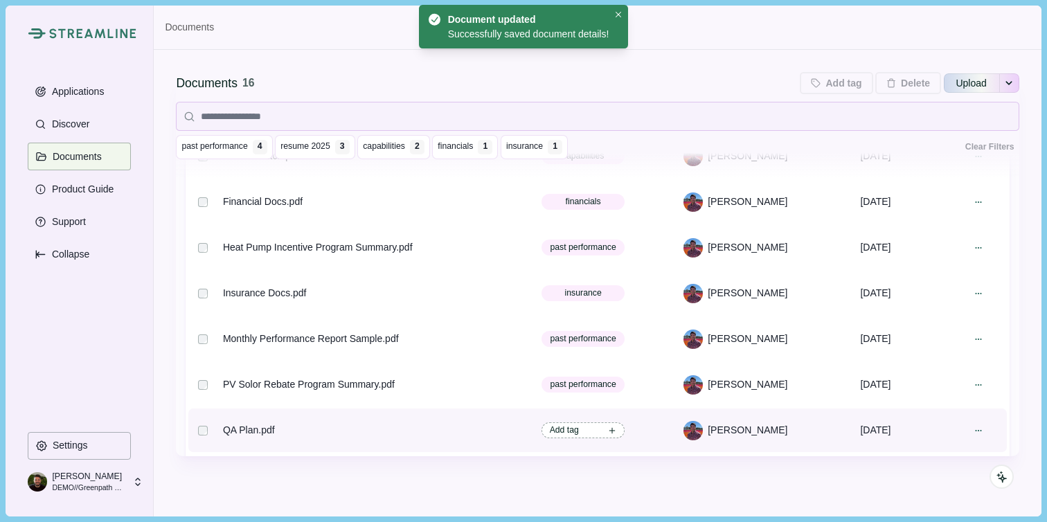
click at [579, 434] on span "Add tag" at bounding box center [564, 430] width 29 height 12
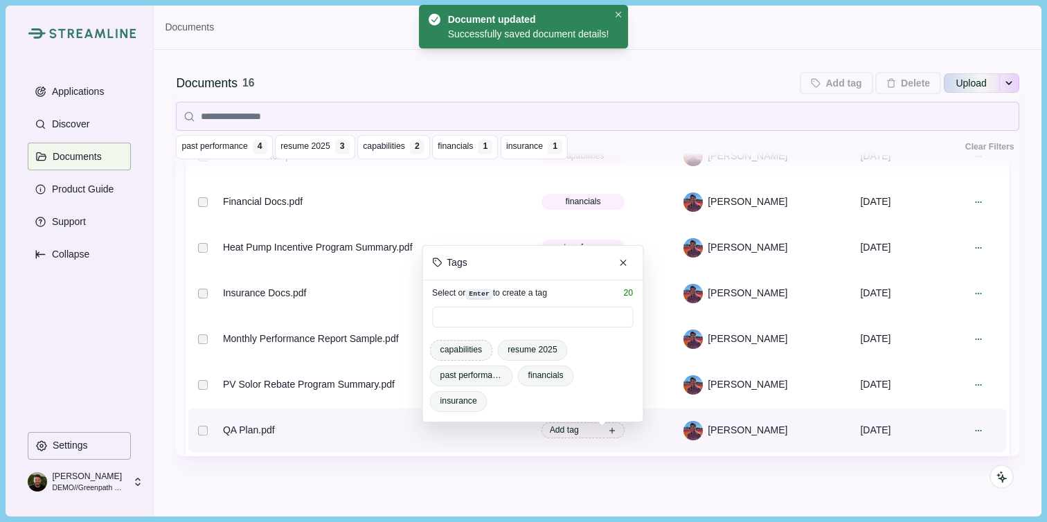
click at [471, 351] on span "capabilities" at bounding box center [461, 349] width 42 height 12
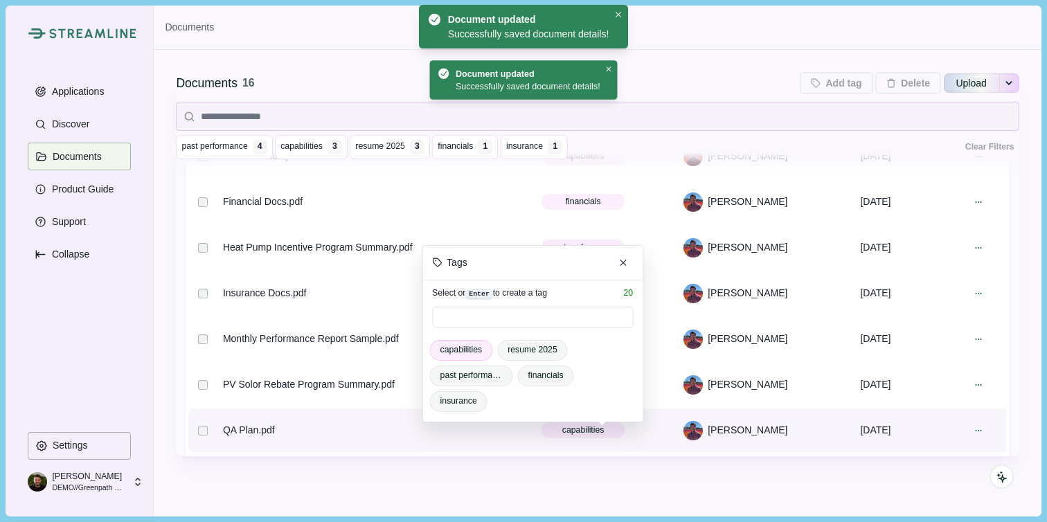
scroll to position [0, 0]
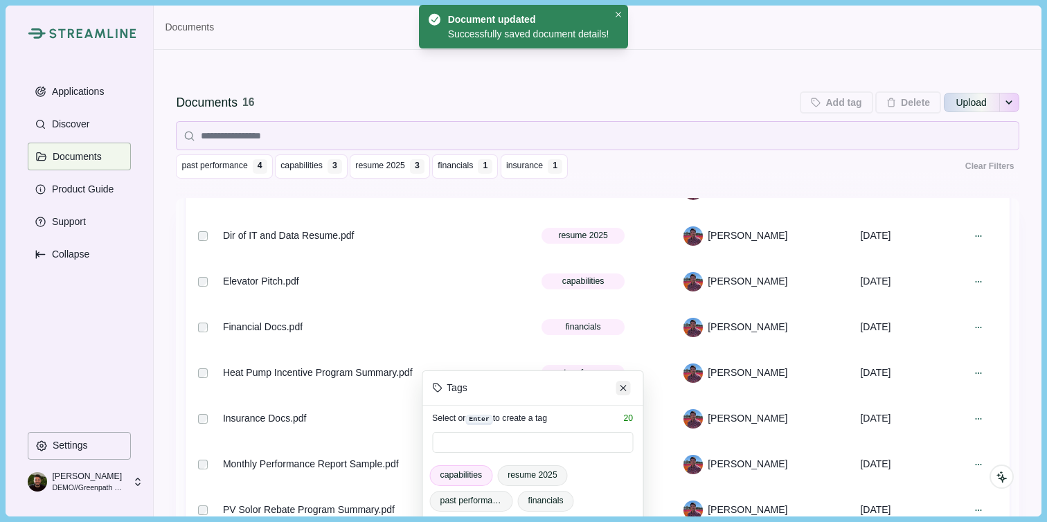
click at [624, 385] on icon "Close" at bounding box center [623, 388] width 6 height 6
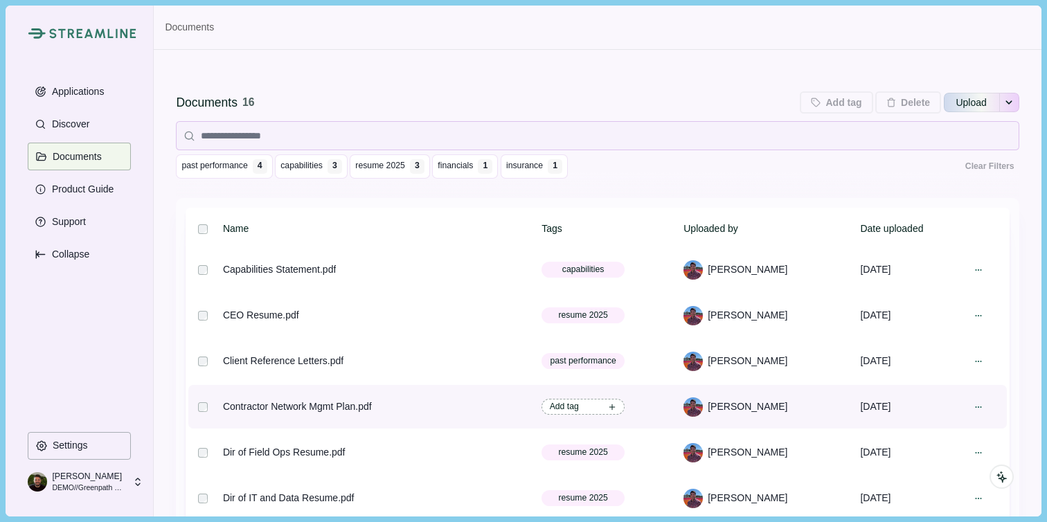
click at [610, 412] on span "Add tag" at bounding box center [582, 407] width 83 height 16
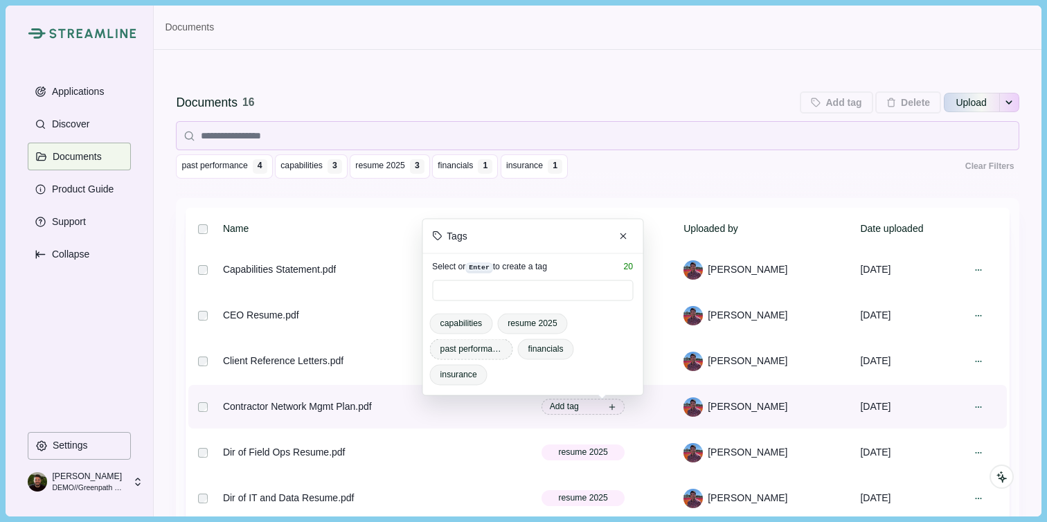
click at [481, 349] on span "past performance" at bounding box center [471, 349] width 62 height 12
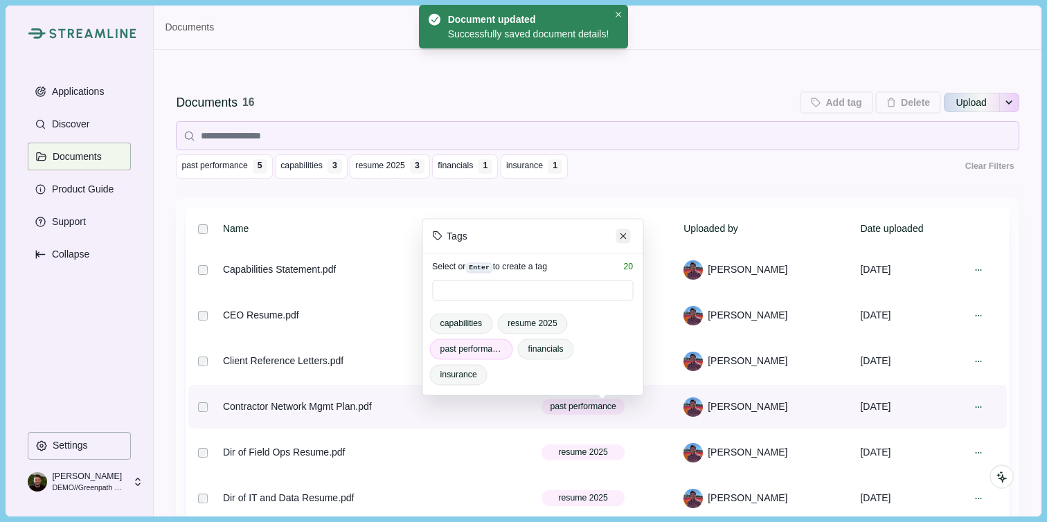
click at [622, 233] on icon "Close" at bounding box center [623, 236] width 6 height 6
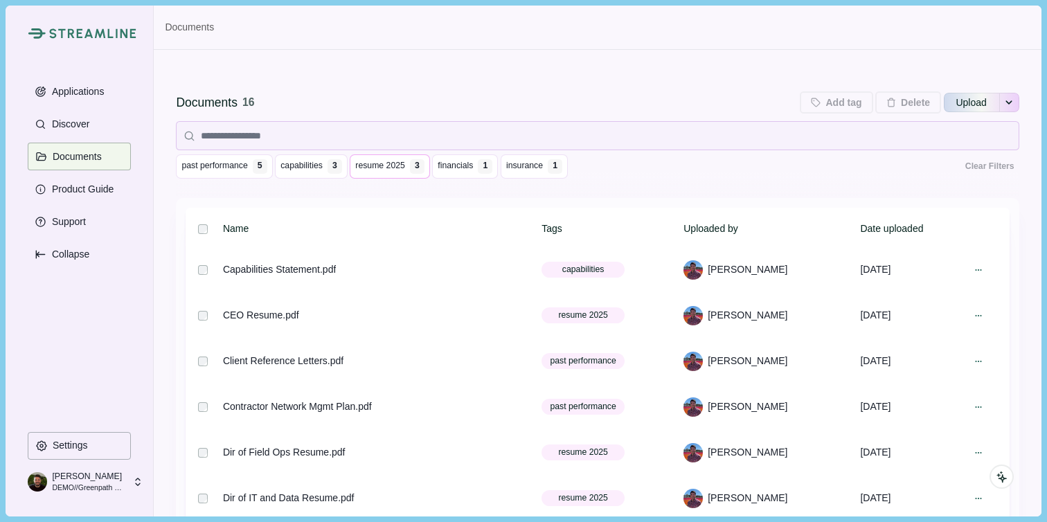
click at [405, 168] on span "resume 2025" at bounding box center [380, 166] width 50 height 12
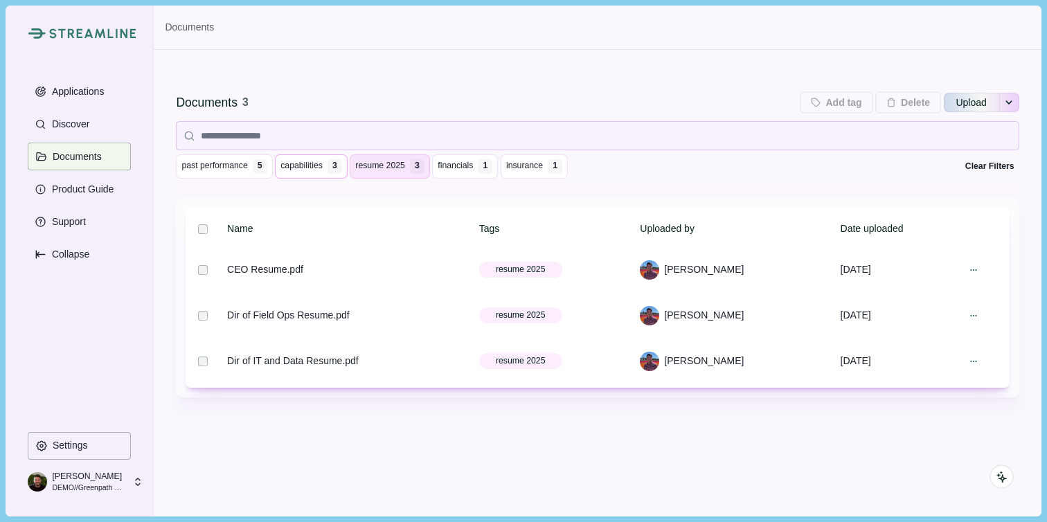
click at [317, 167] on span "capabilities" at bounding box center [301, 166] width 42 height 12
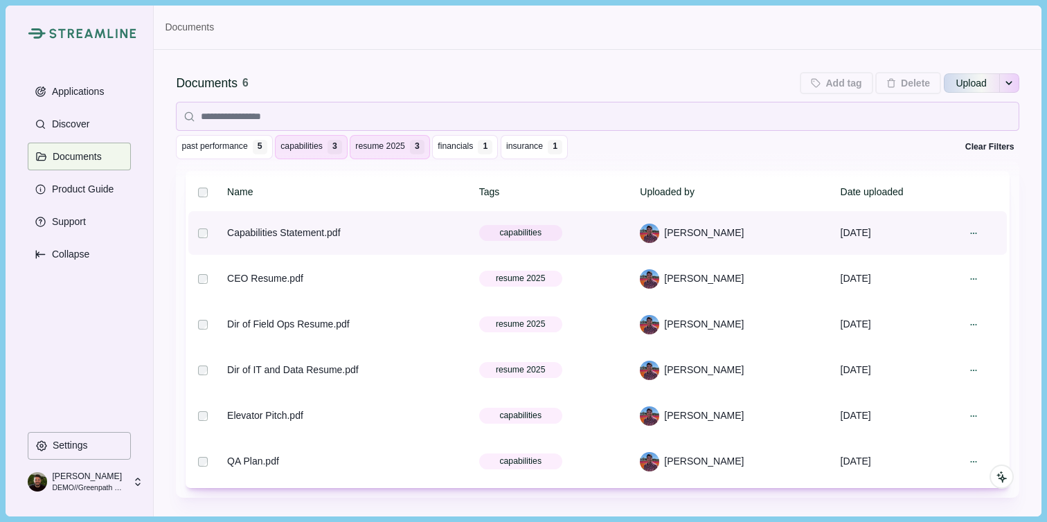
scroll to position [44, 0]
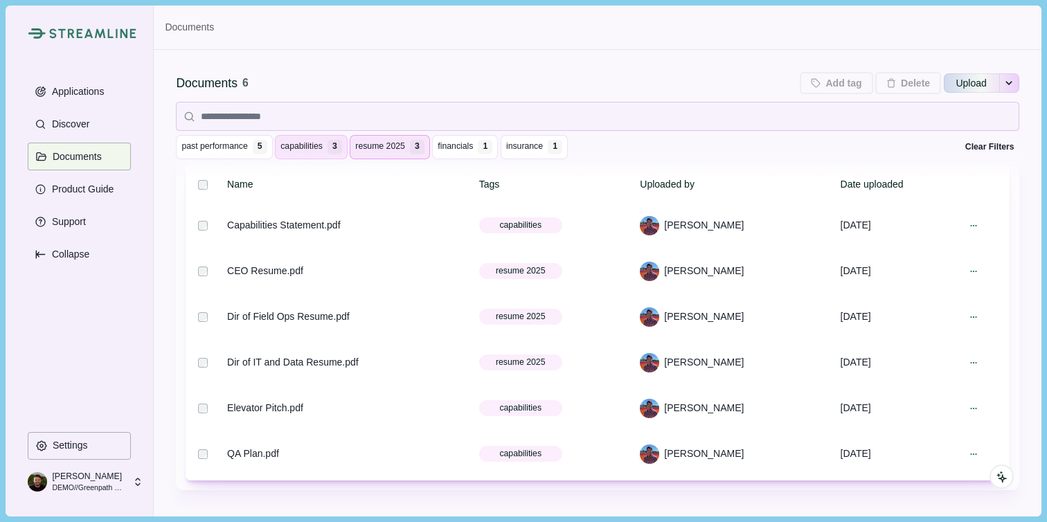
click at [405, 147] on span "resume 2025" at bounding box center [380, 147] width 50 height 12
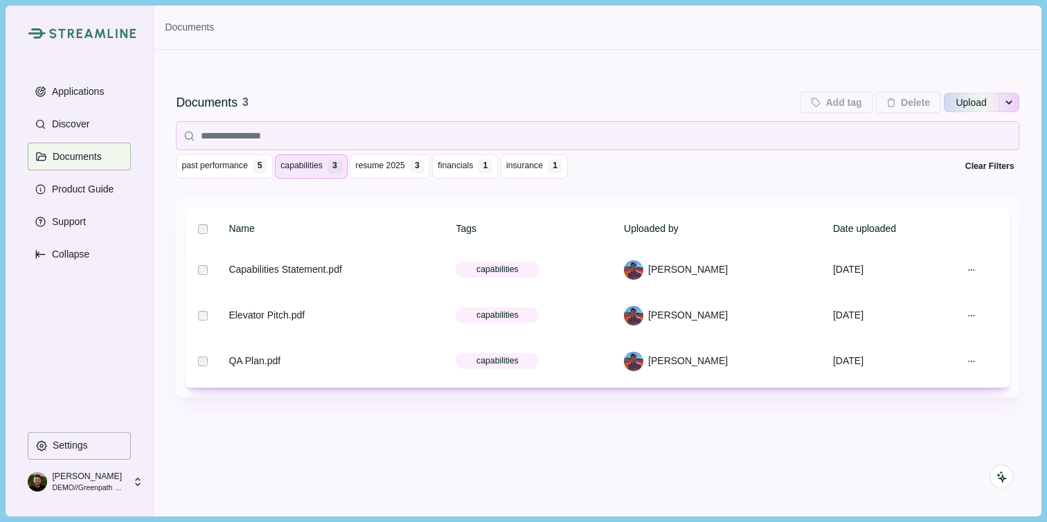
click at [314, 163] on span "capabilities" at bounding box center [301, 166] width 42 height 12
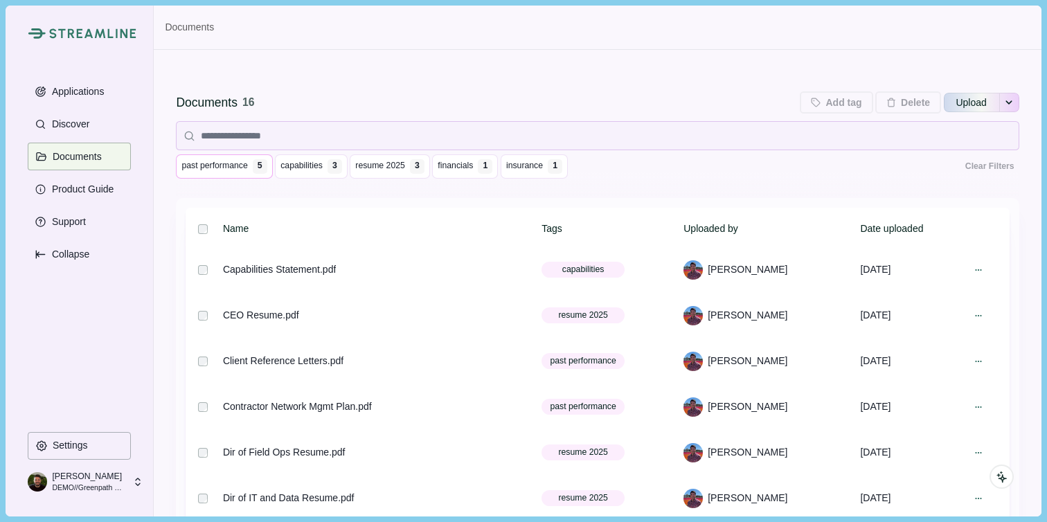
click at [236, 169] on span "past performance" at bounding box center [214, 166] width 66 height 12
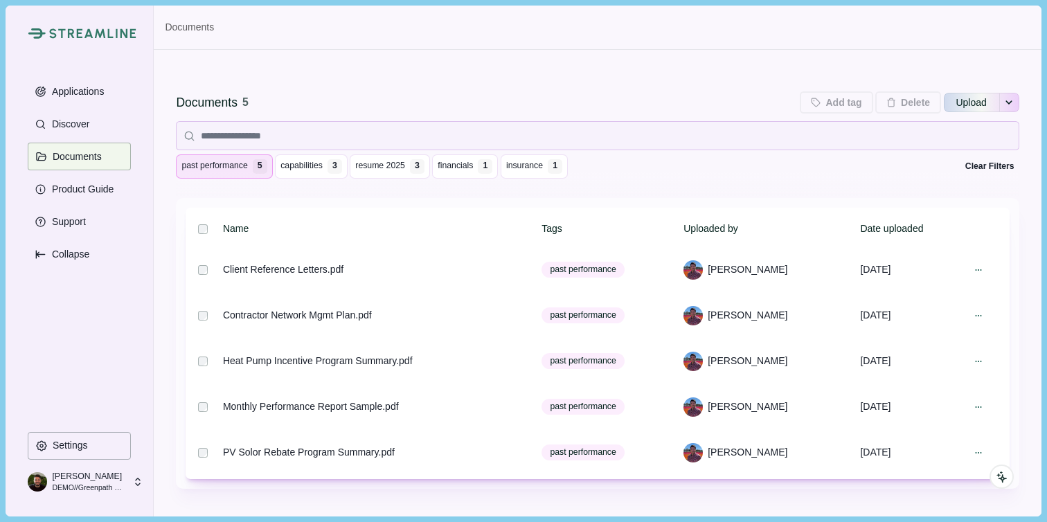
click at [236, 169] on span "past performance" at bounding box center [214, 166] width 66 height 12
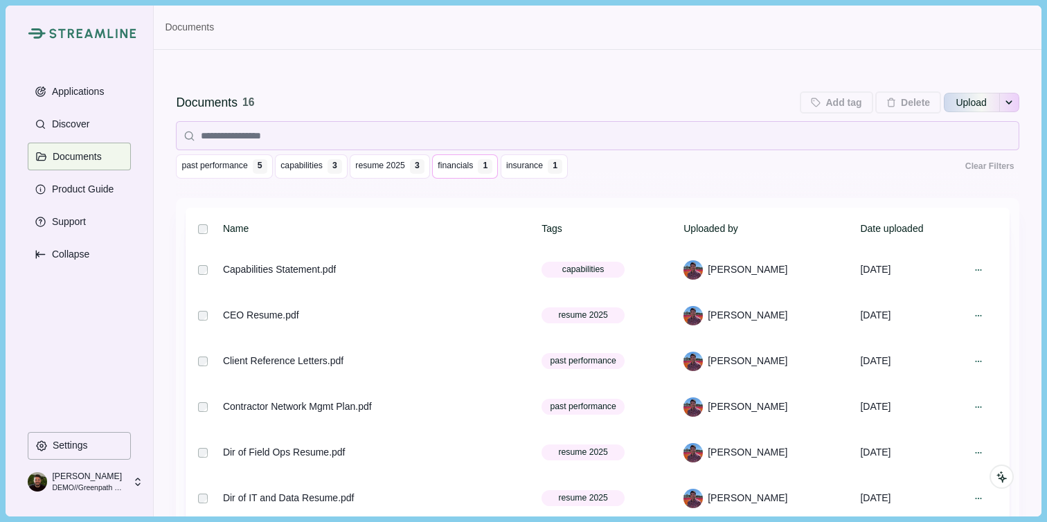
click at [473, 167] on span "financials" at bounding box center [454, 166] width 35 height 12
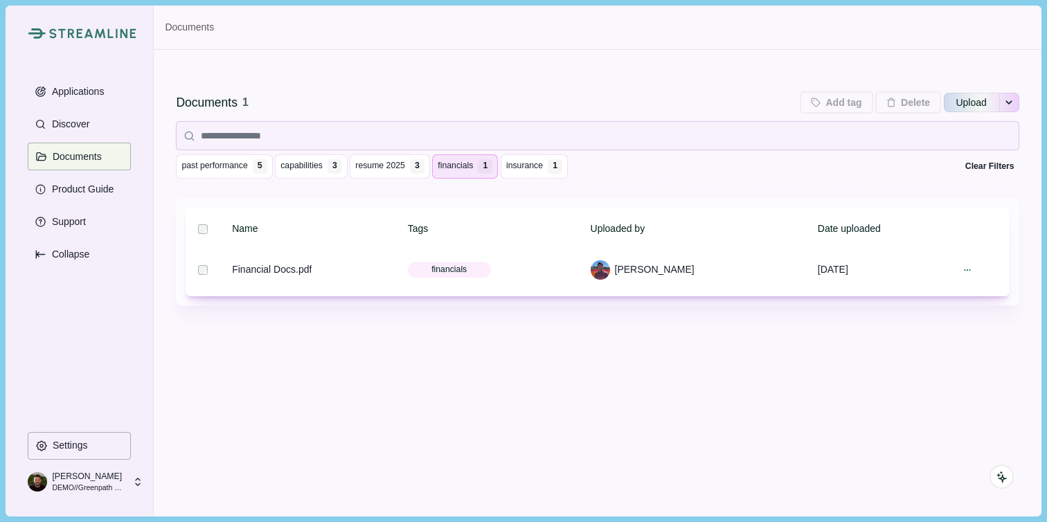
click at [473, 167] on span "financials" at bounding box center [454, 166] width 35 height 12
